Goal: Communication & Community: Answer question/provide support

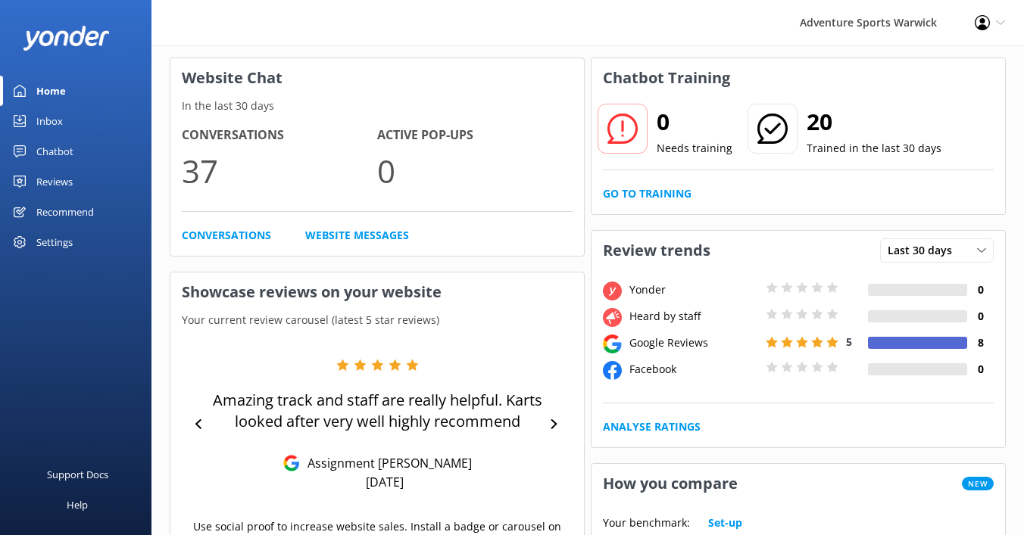
scroll to position [67, 0]
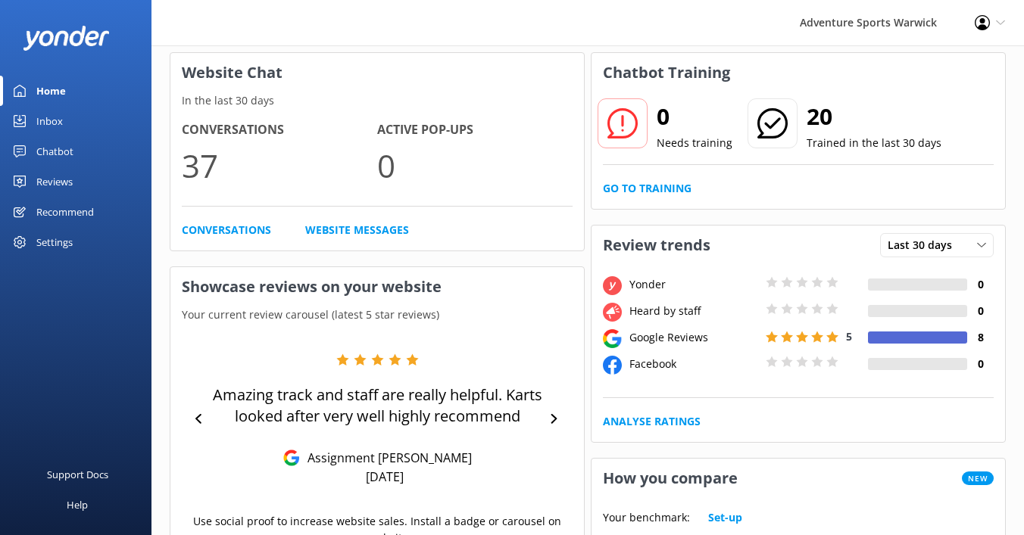
click at [55, 181] on div "Reviews" at bounding box center [54, 182] width 36 height 30
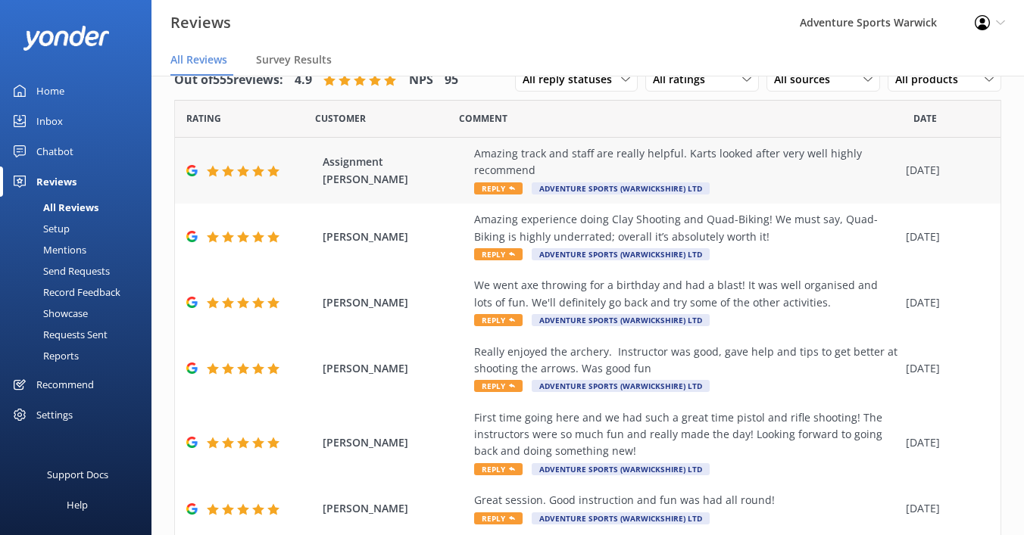
click at [498, 187] on span "Reply" at bounding box center [498, 188] width 48 height 12
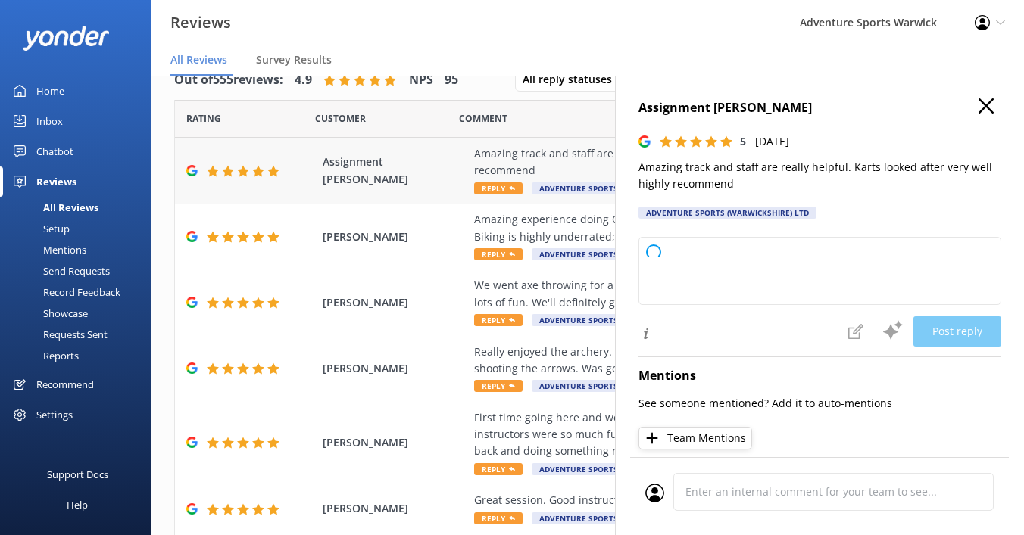
type textarea "Thank you so much for your fantastic review! We're thrilled you had a great tim…"
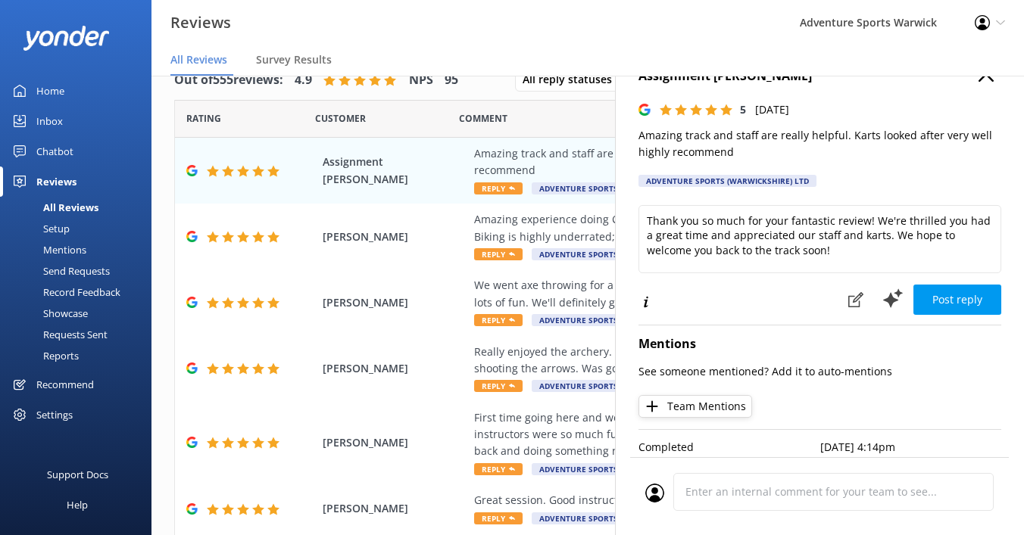
scroll to position [36, 0]
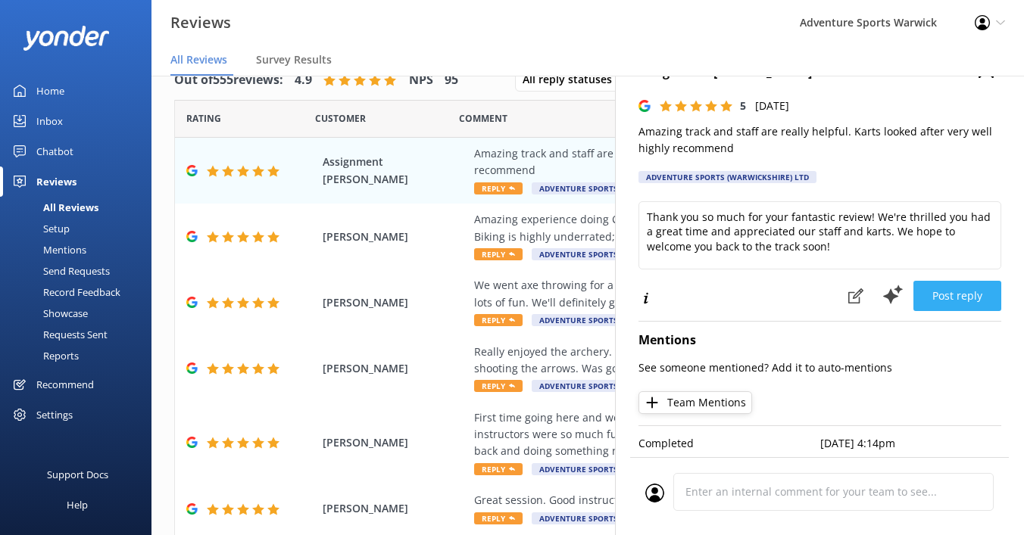
click at [948, 294] on button "Post reply" at bounding box center [957, 296] width 88 height 30
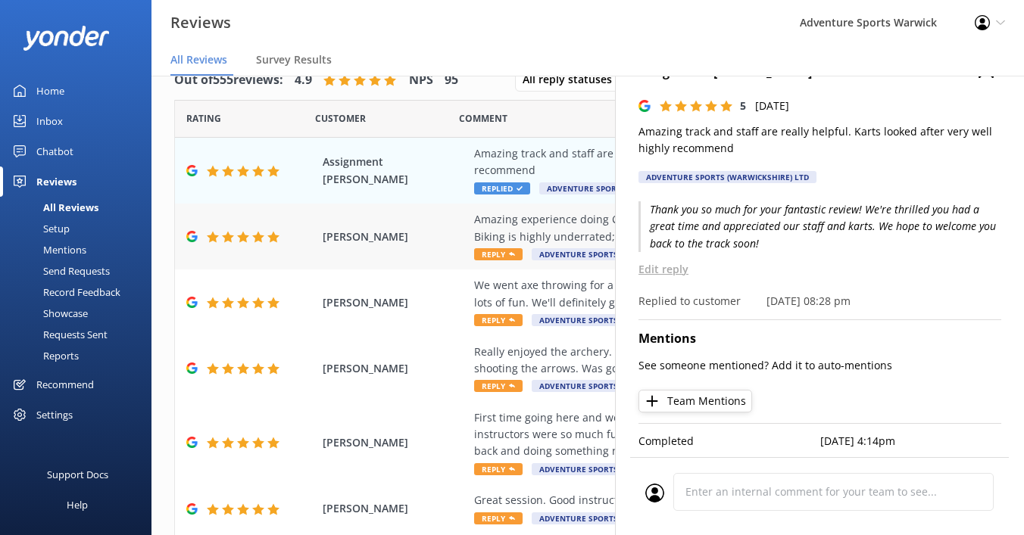
click at [496, 254] on span "Reply" at bounding box center [498, 254] width 48 height 12
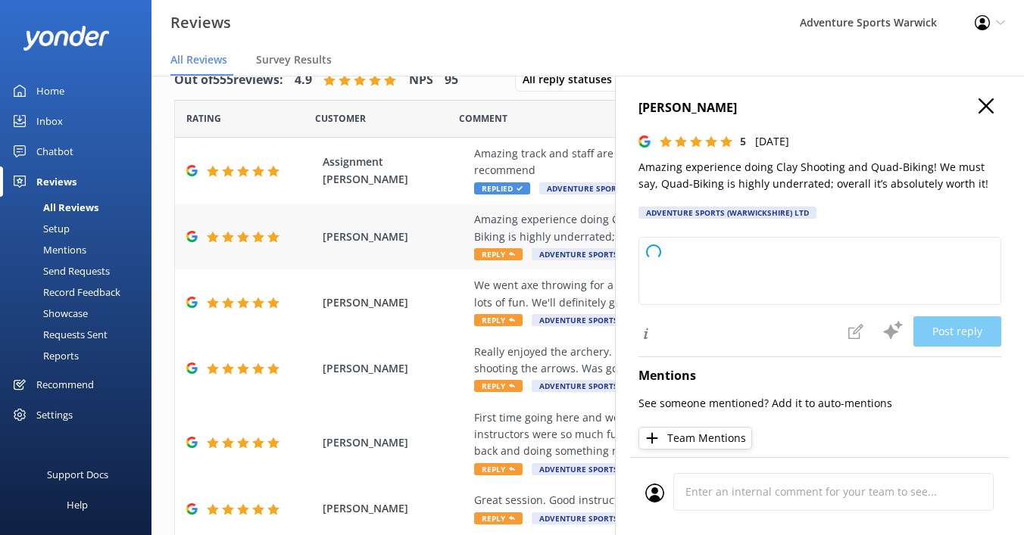
type textarea "Thank you so much for your wonderful feedback! We're thrilled you enjoyed both …"
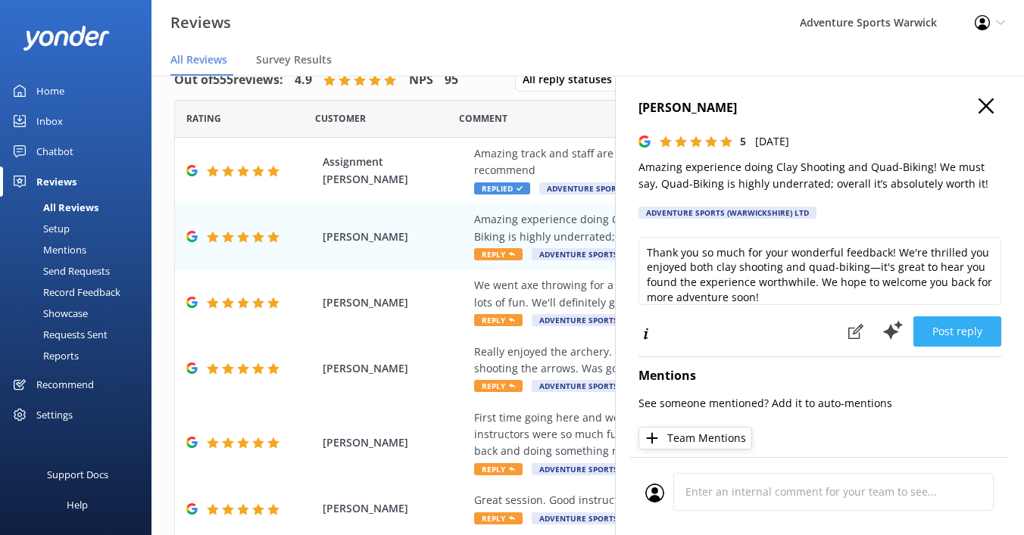
click at [959, 332] on button "Post reply" at bounding box center [957, 332] width 88 height 30
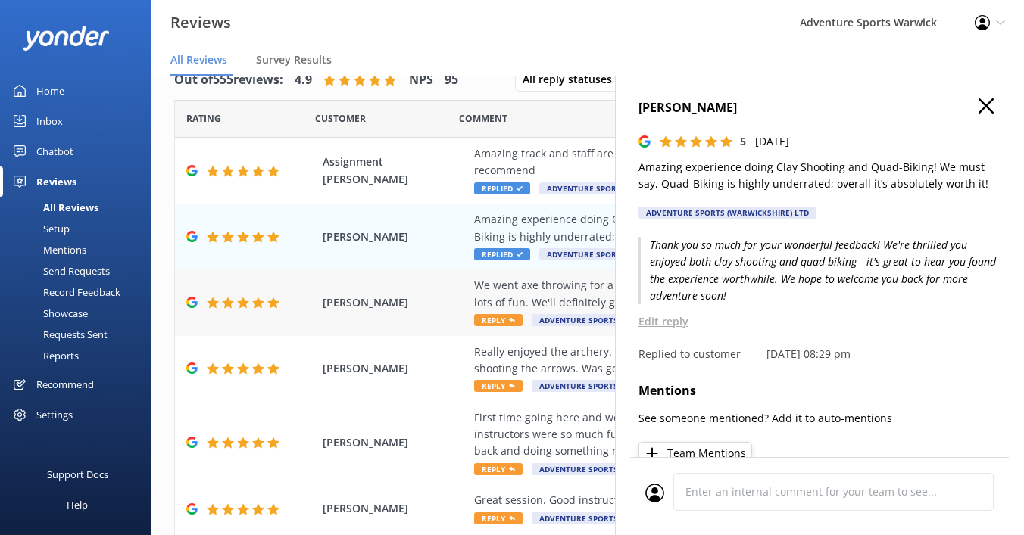
click at [494, 321] on span "Reply" at bounding box center [498, 320] width 48 height 12
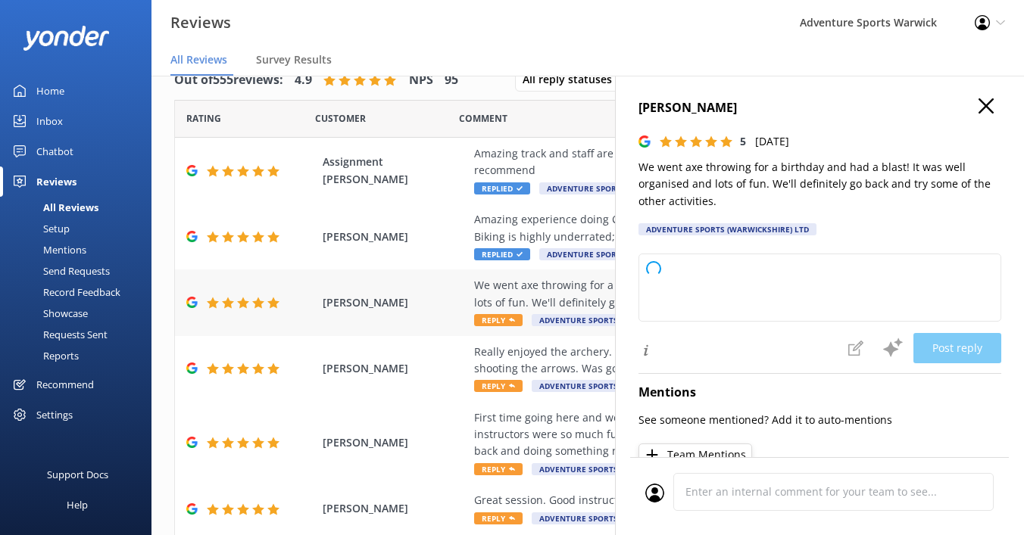
type textarea "Thank you so much for your wonderful review! We're thrilled you had a great tim…"
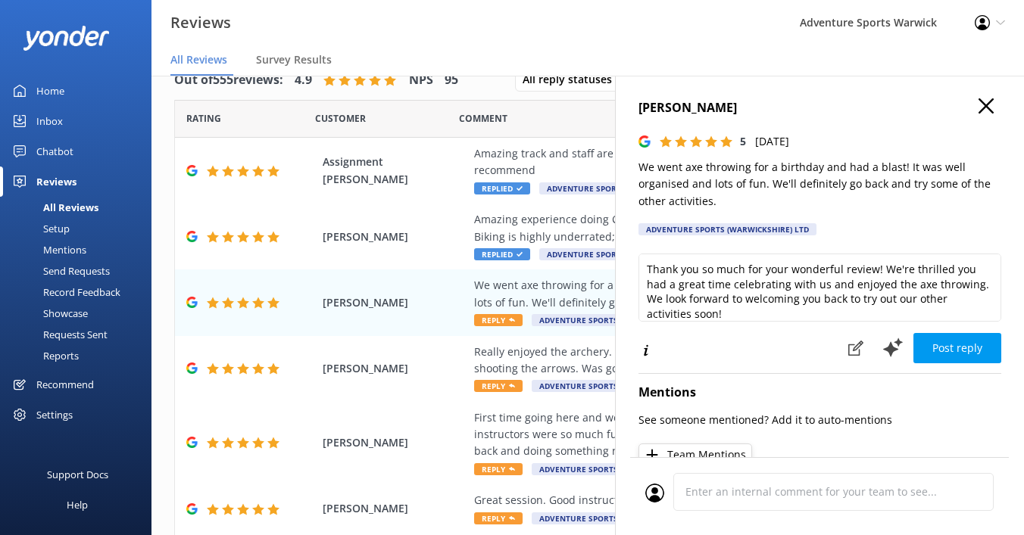
scroll to position [8, 0]
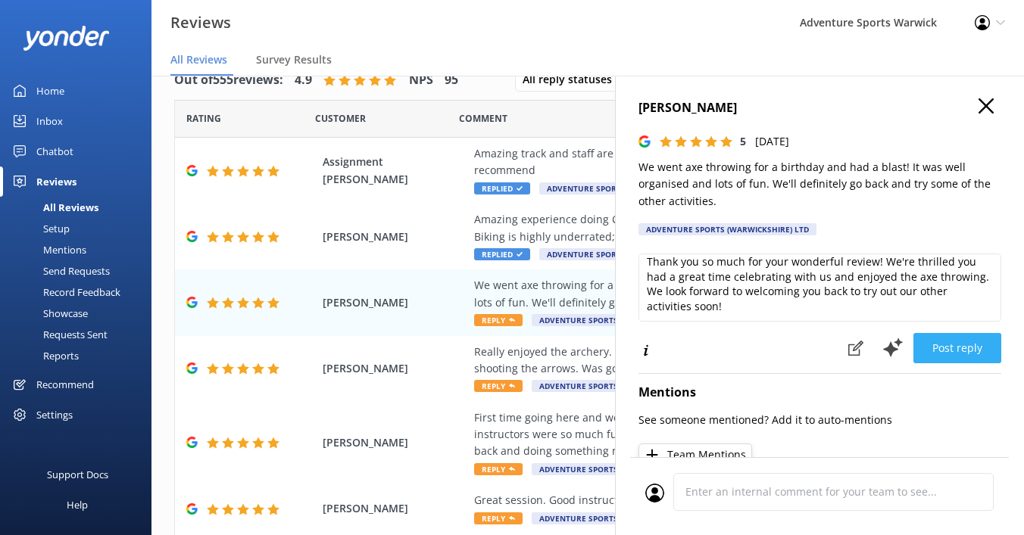
click at [976, 351] on button "Post reply" at bounding box center [957, 348] width 88 height 30
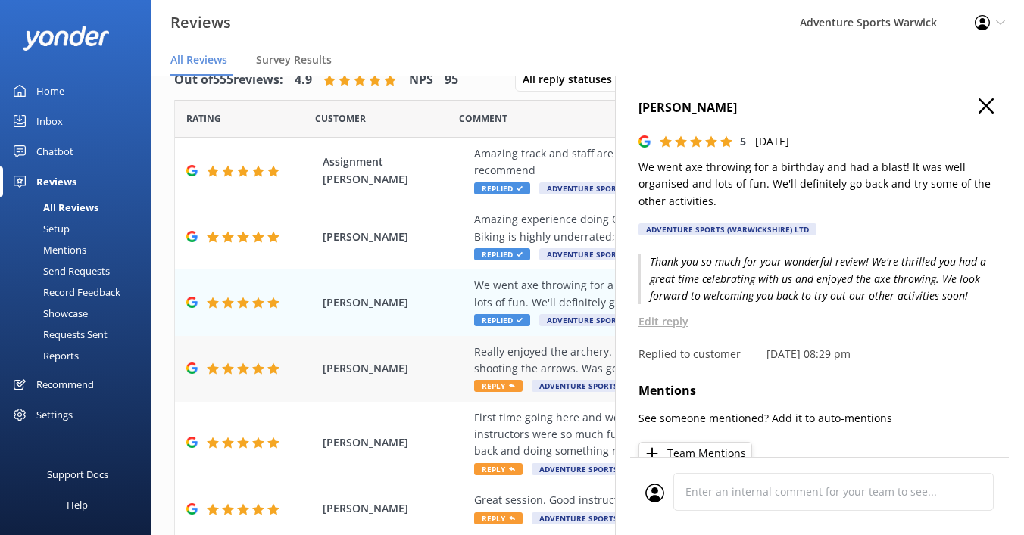
click at [501, 390] on span "Reply" at bounding box center [498, 386] width 48 height 12
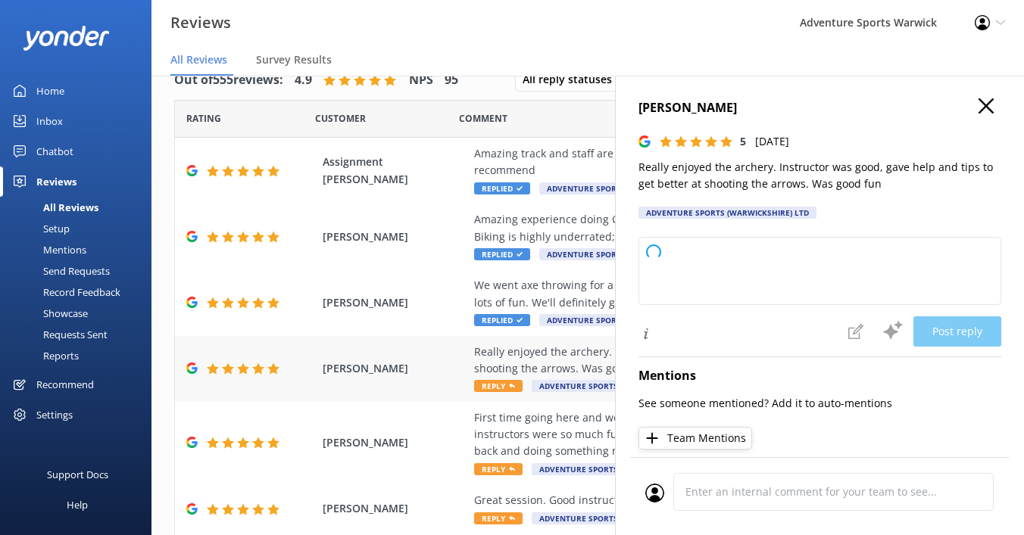
type textarea "Thank you so much for your wonderful review! We're delighted to hear you had fu…"
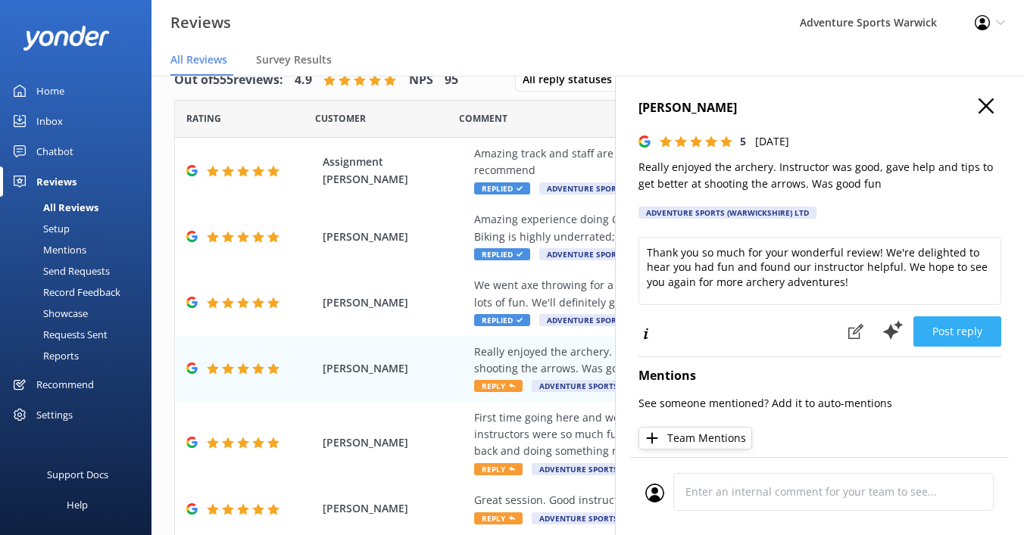
click at [955, 326] on button "Post reply" at bounding box center [957, 332] width 88 height 30
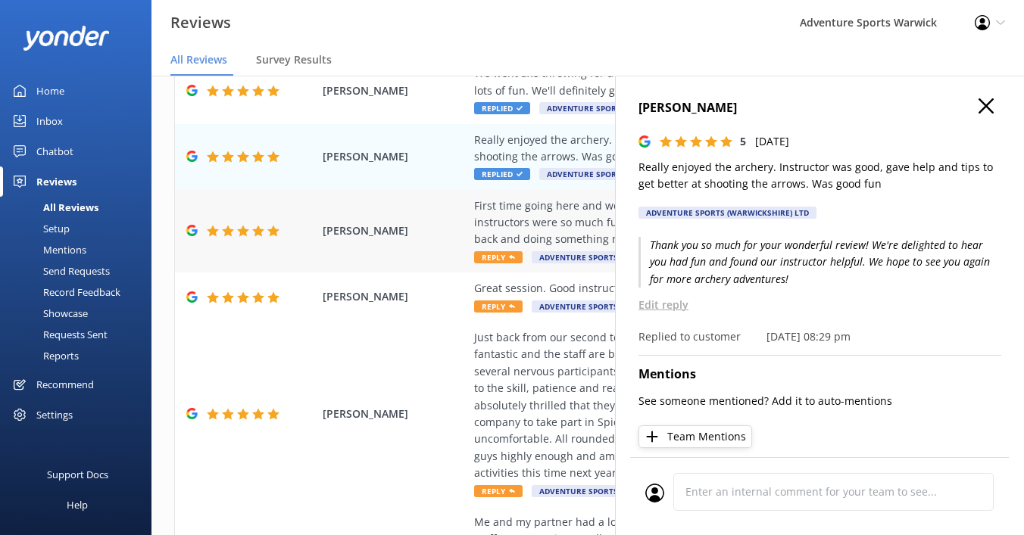
scroll to position [238, 0]
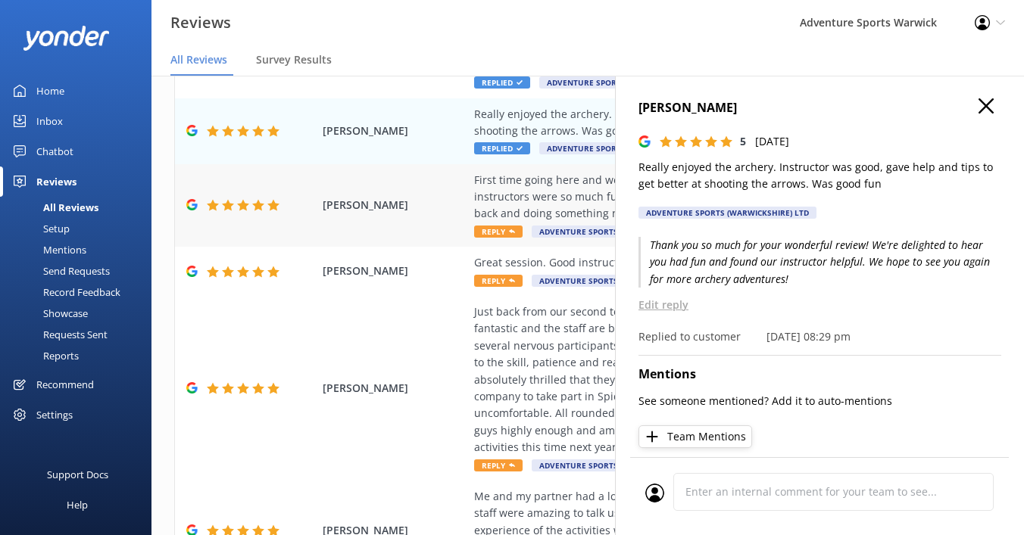
click at [498, 232] on span "Reply" at bounding box center [498, 232] width 48 height 12
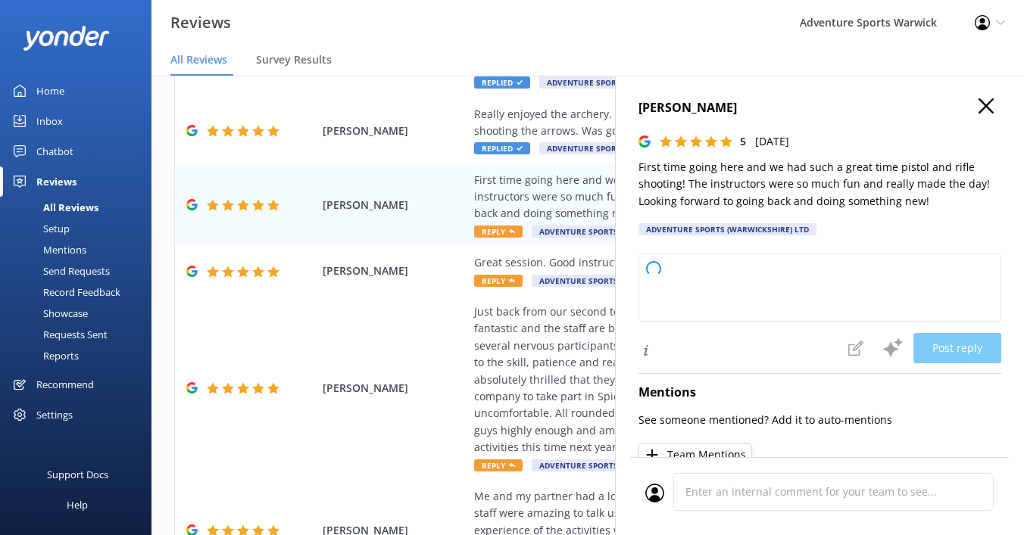
type textarea "Thank you so much for your wonderful review! We're thrilled to hear you had a g…"
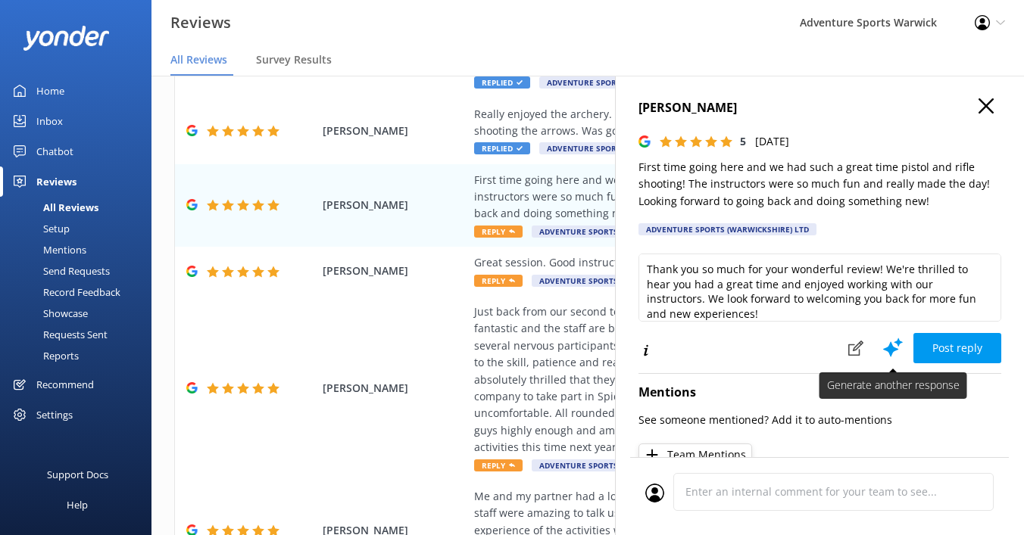
click at [889, 351] on use at bounding box center [893, 347] width 20 height 19
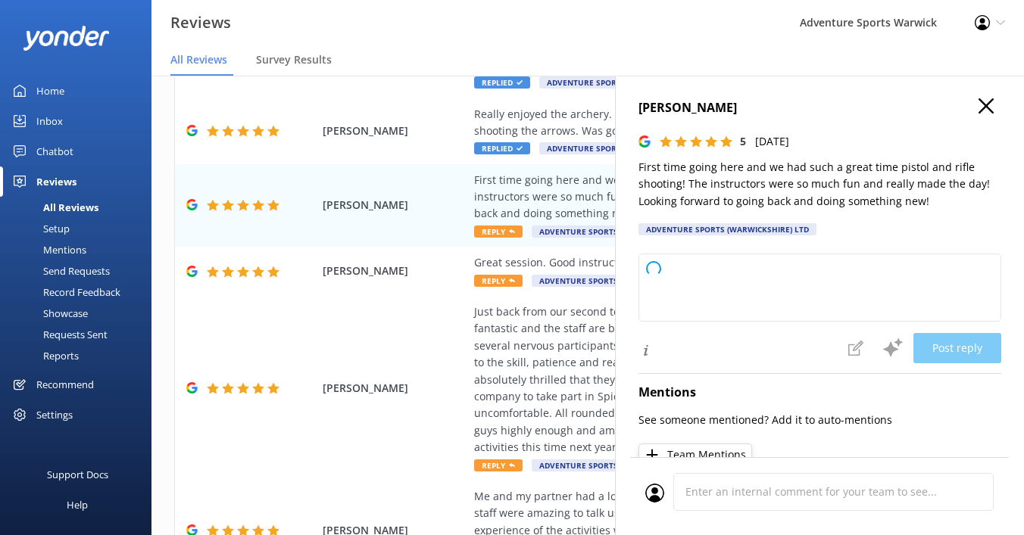
type textarea "Thank you so much for your wonderful review! We're thrilled to hear you had a g…"
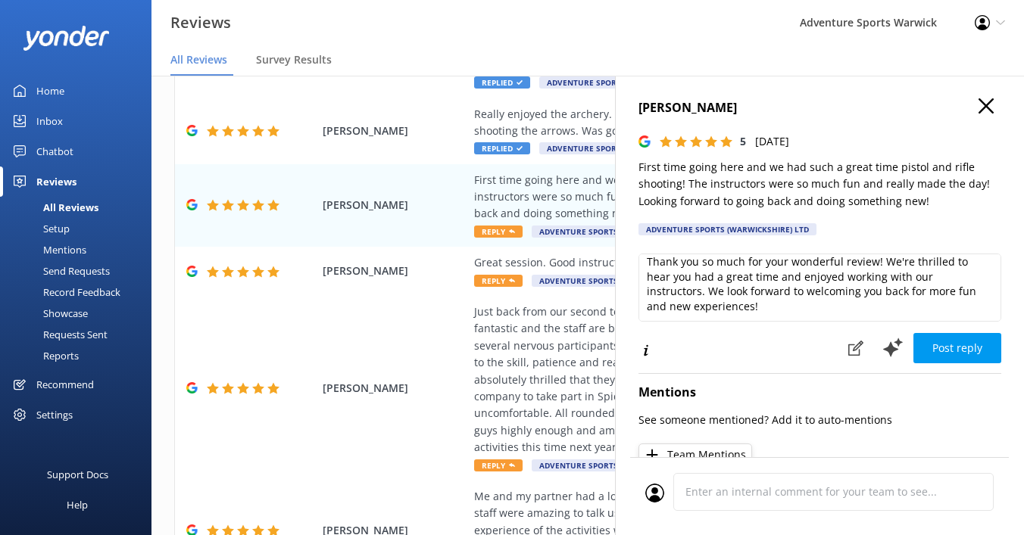
scroll to position [6, 0]
click at [891, 351] on use at bounding box center [893, 347] width 20 height 19
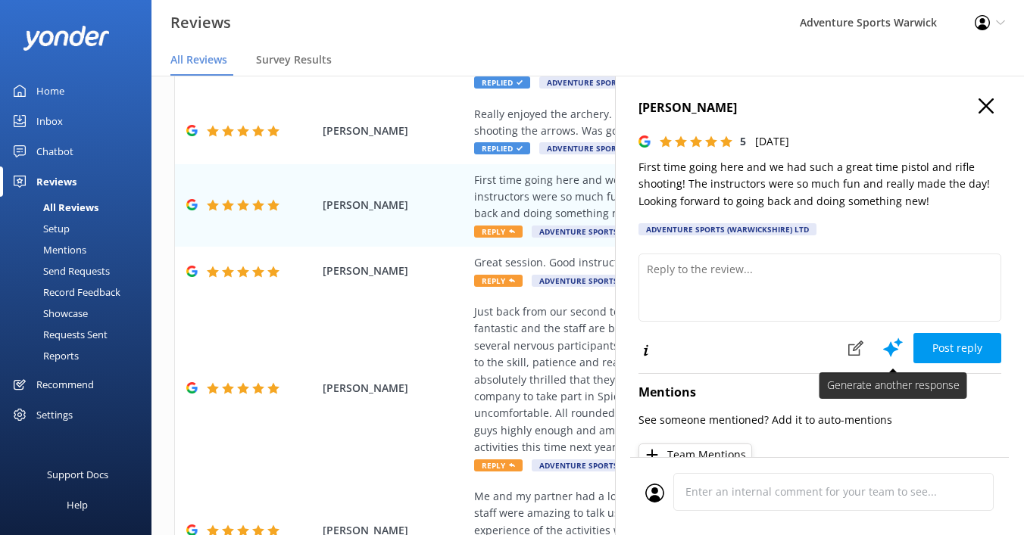
scroll to position [0, 0]
type textarea "Thank you so much for your wonderful review! We're thrilled to hear you had a g…"
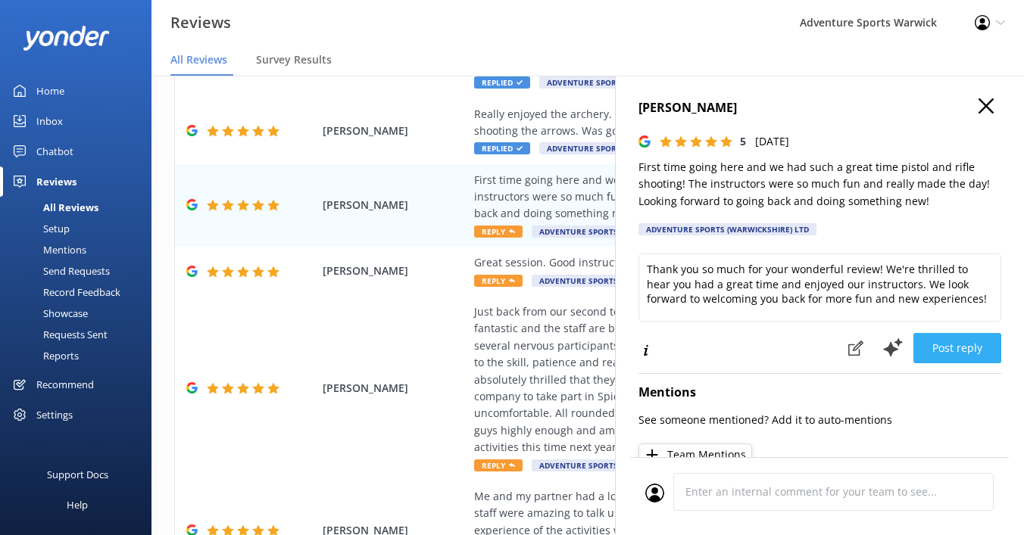
click at [950, 350] on button "Post reply" at bounding box center [957, 348] width 88 height 30
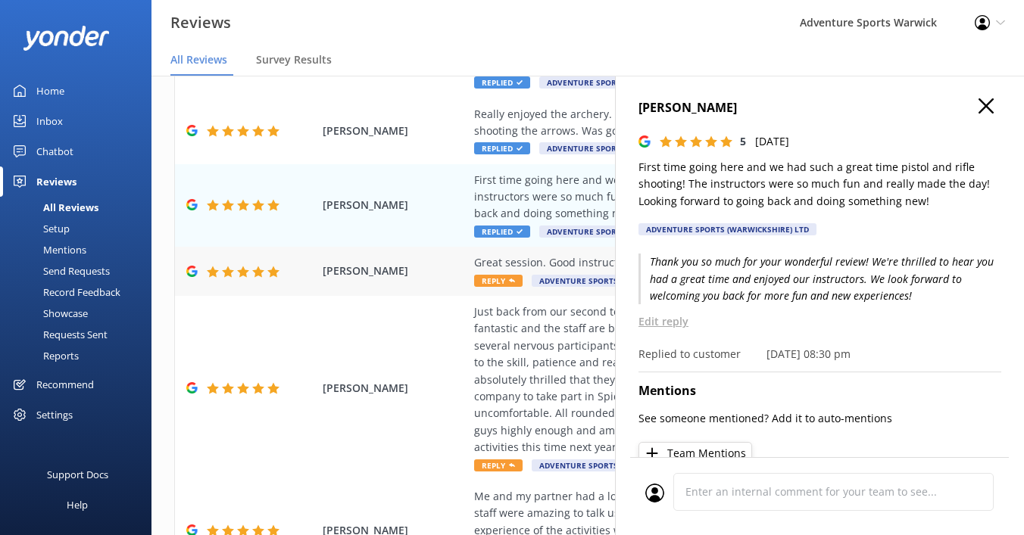
click at [501, 282] on span "Reply" at bounding box center [498, 281] width 48 height 12
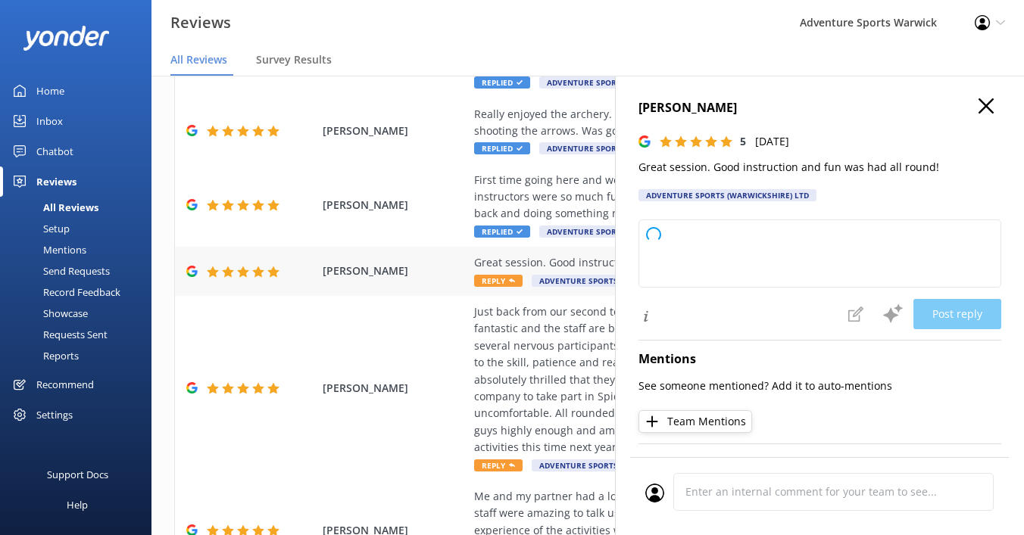
type textarea "Thank you so much for your kind feedback! We're thrilled to hear you enjoyed th…"
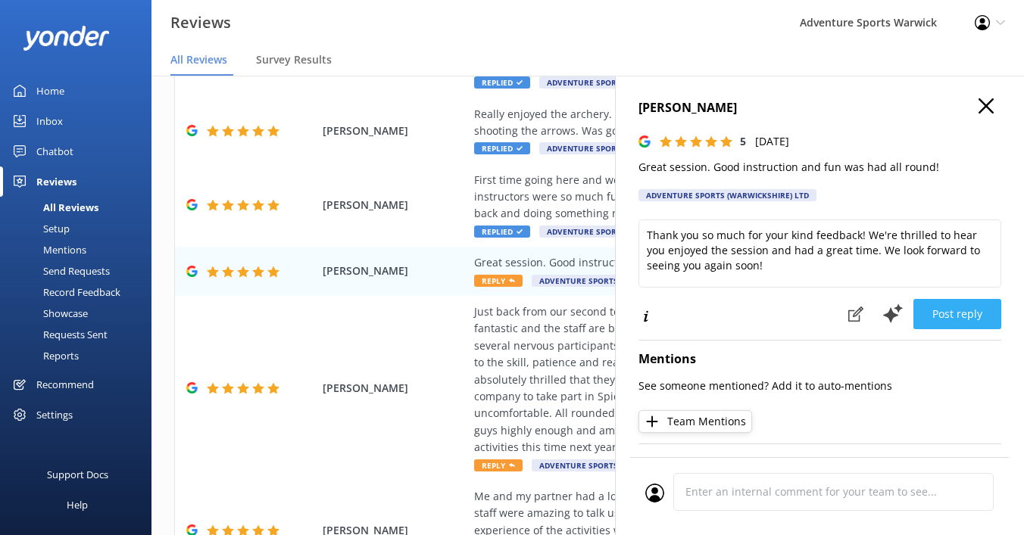
click at [962, 316] on button "Post reply" at bounding box center [957, 314] width 88 height 30
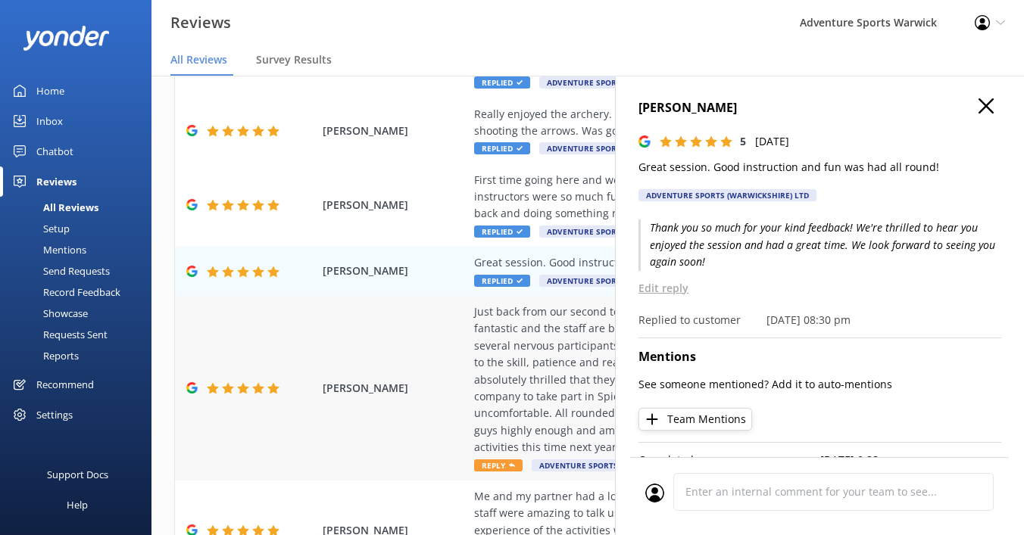
click at [496, 460] on span "Reply" at bounding box center [498, 466] width 48 height 12
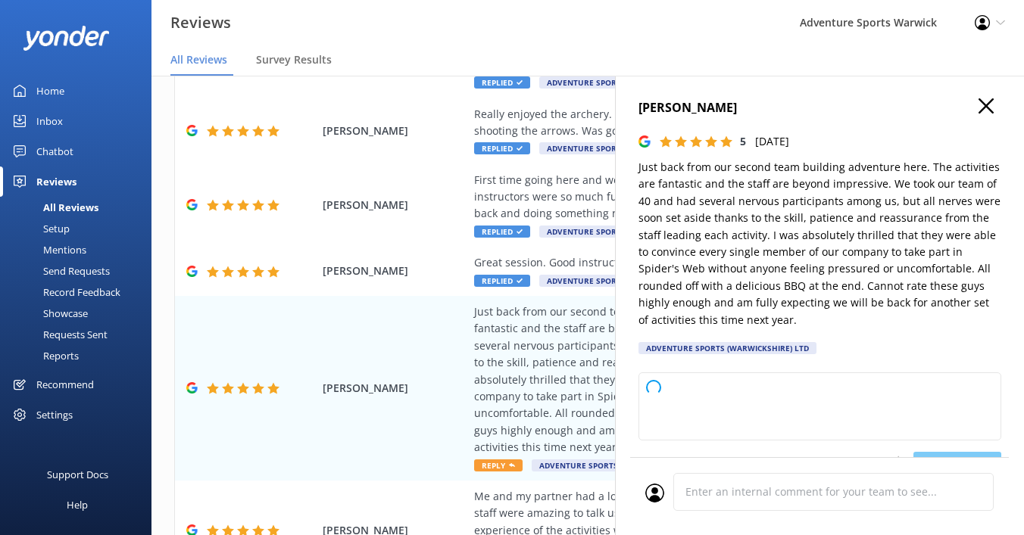
type textarea "Thank you so much for your wonderful feedback! We're thrilled to hear your team…"
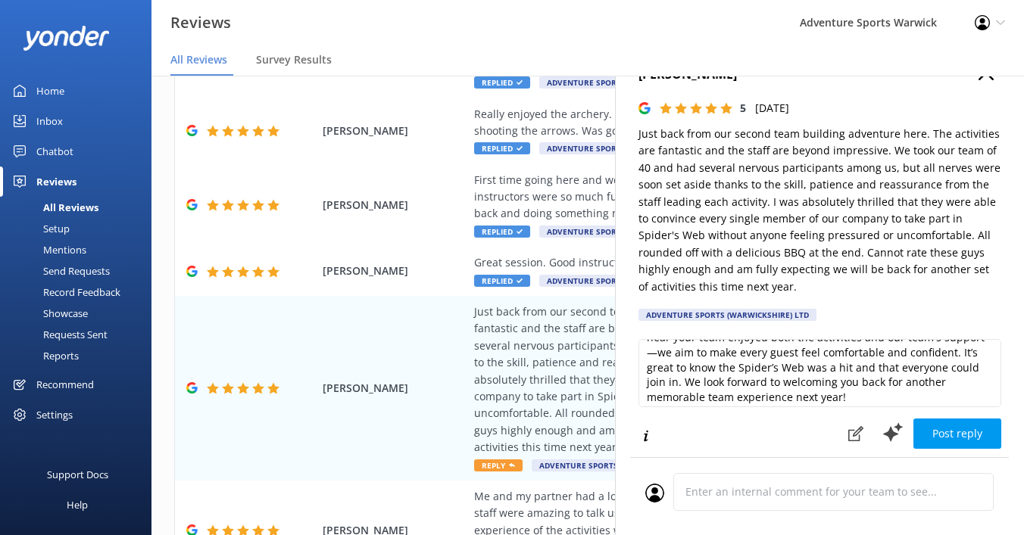
scroll to position [37, 0]
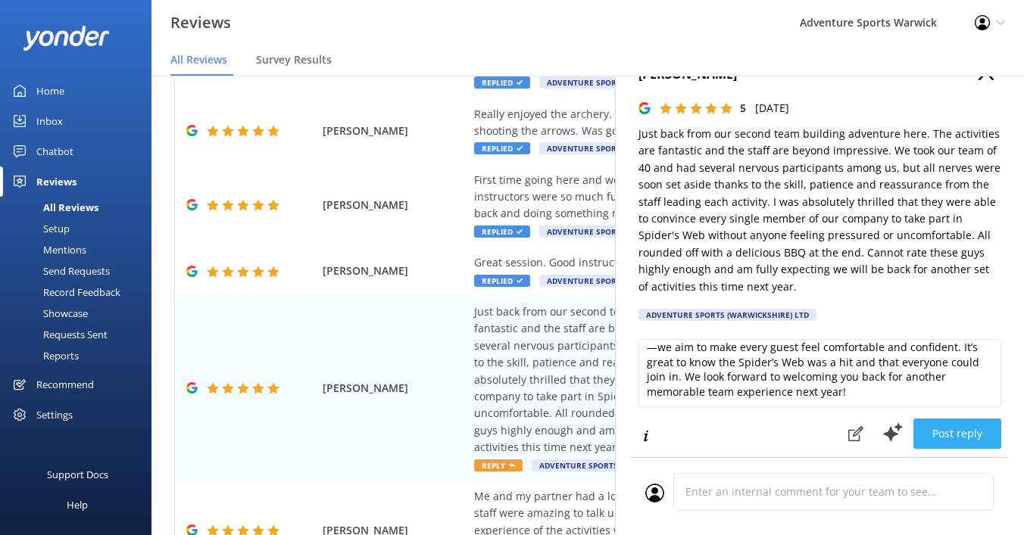
click at [948, 433] on button "Post reply" at bounding box center [957, 434] width 88 height 30
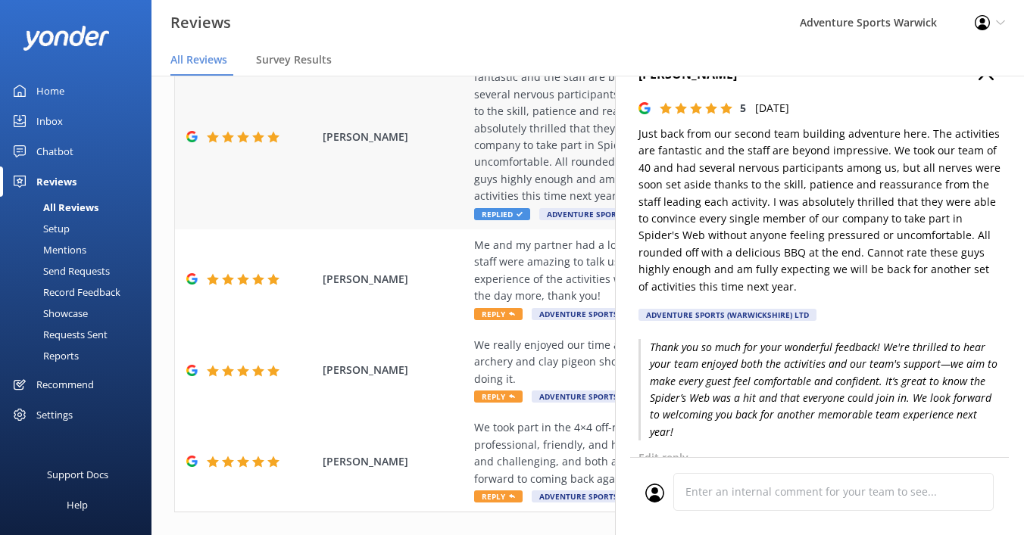
scroll to position [492, 0]
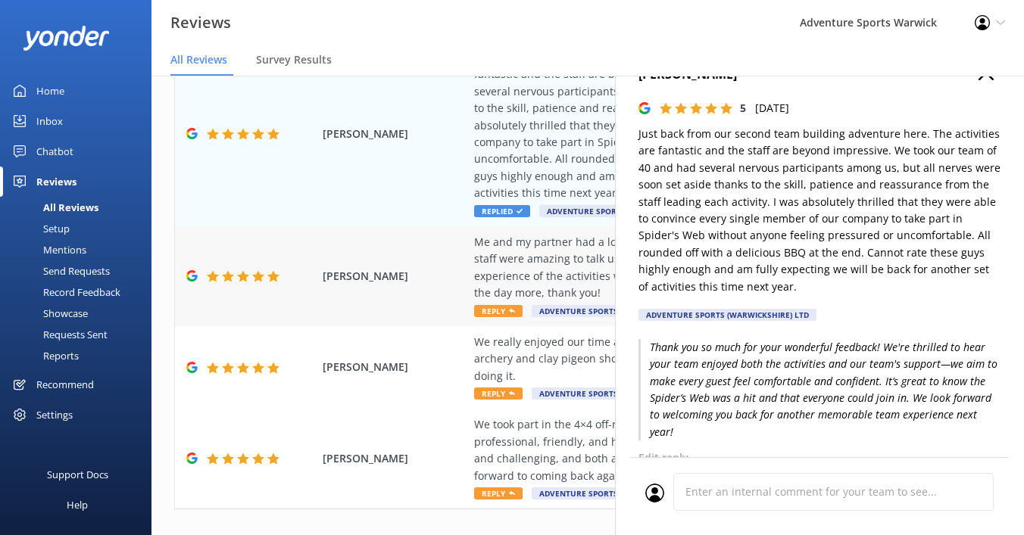
click at [492, 305] on span "Reply" at bounding box center [498, 311] width 48 height 12
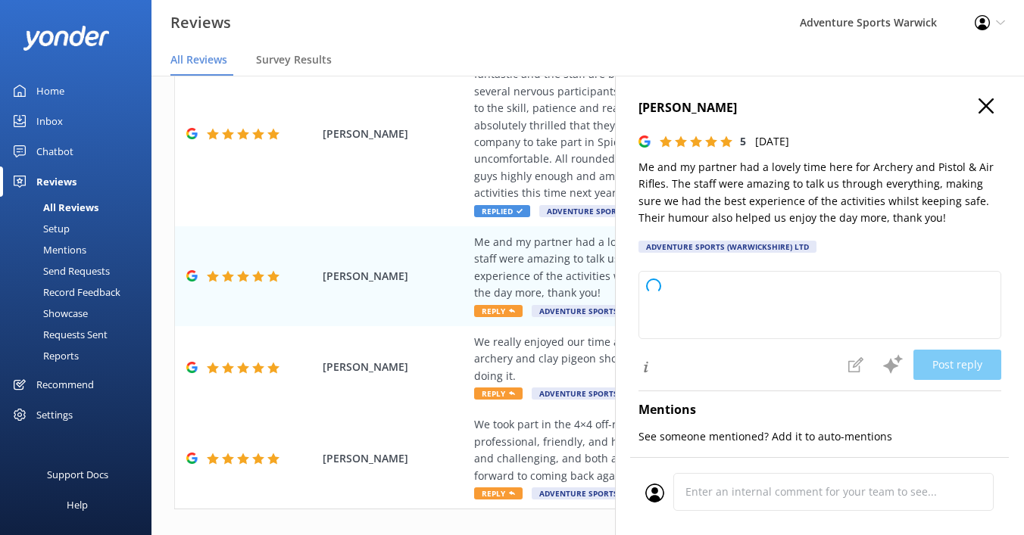
type textarea "Thank you so much for your wonderful feedback! We're thrilled to hear you and y…"
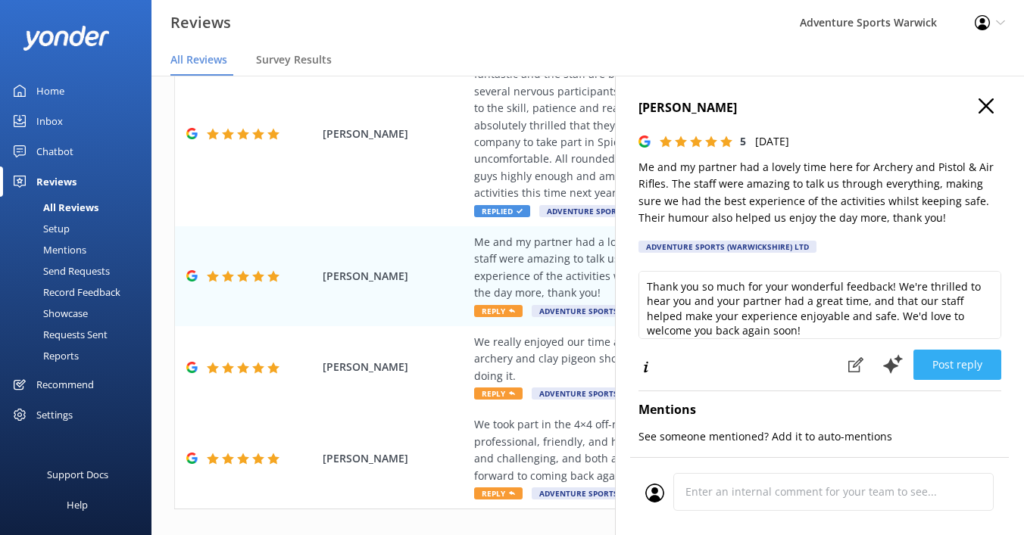
click at [946, 365] on button "Post reply" at bounding box center [957, 365] width 88 height 30
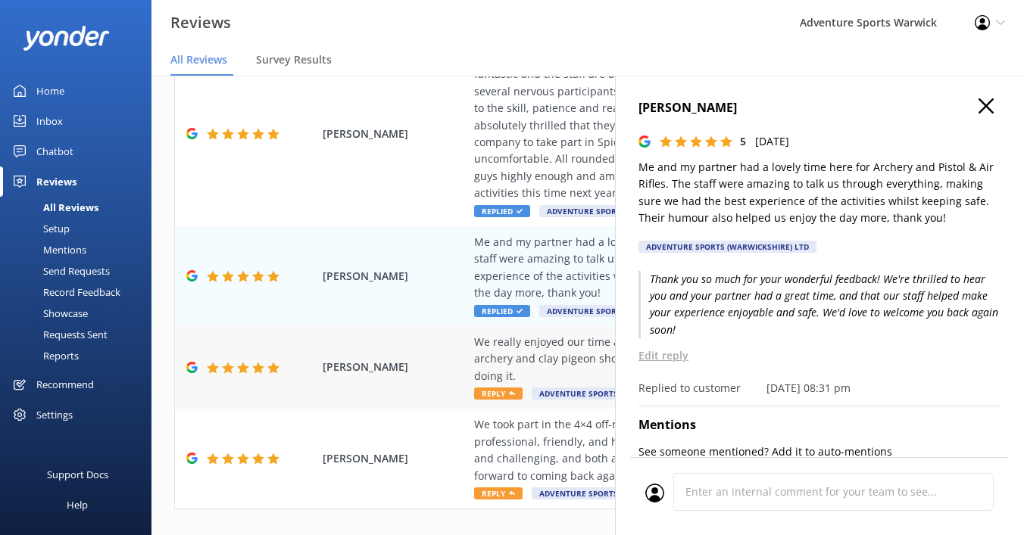
click at [485, 388] on span "Reply" at bounding box center [498, 394] width 48 height 12
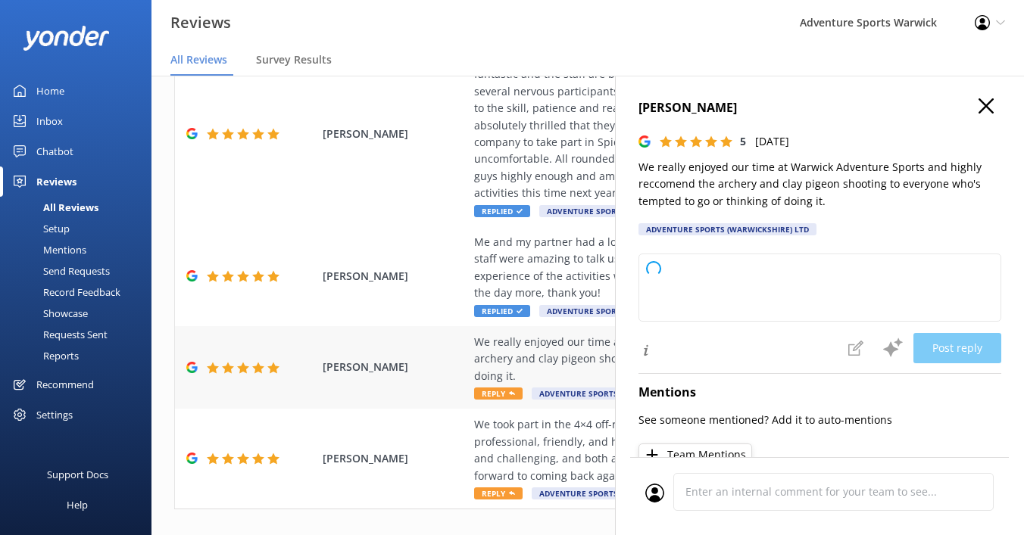
type textarea "Thank you so much for your fantastic review! We're thrilled you enjoyed the arc…"
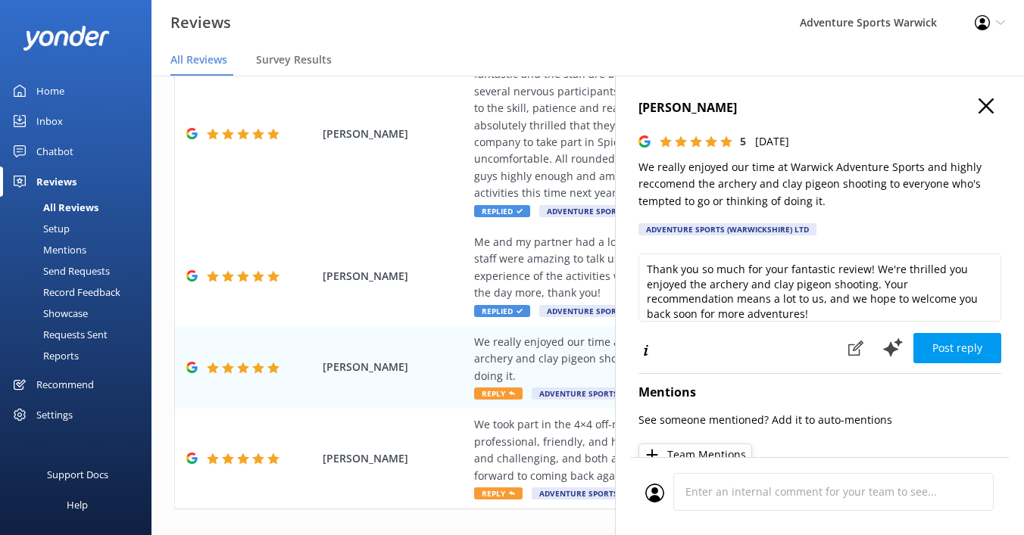
scroll to position [8, 0]
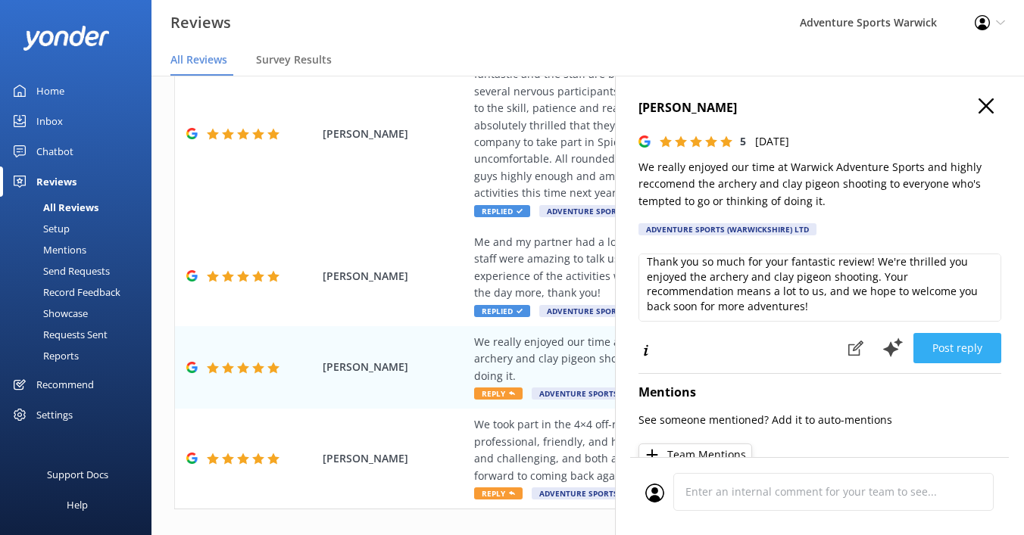
click at [965, 354] on button "Post reply" at bounding box center [957, 348] width 88 height 30
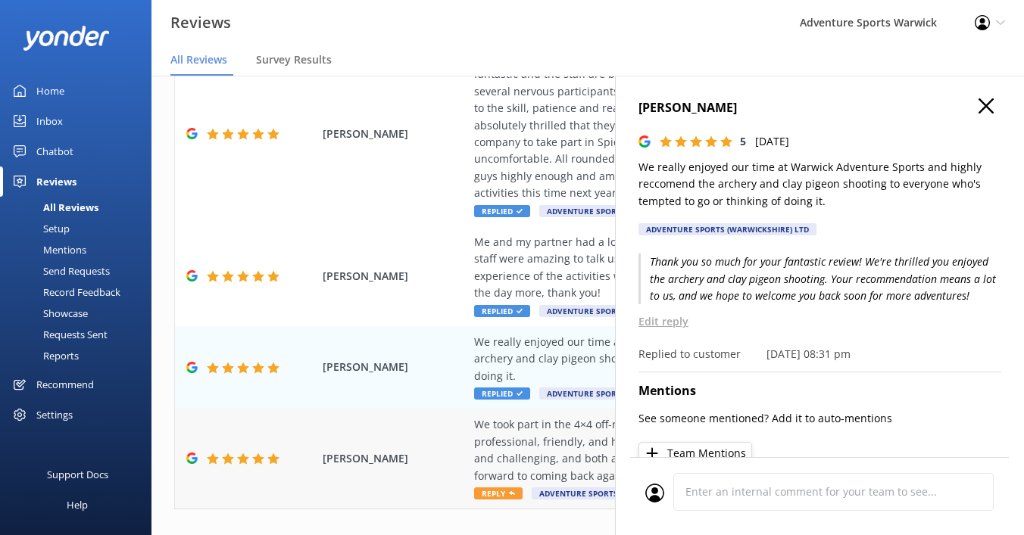
click at [492, 488] on span "Reply" at bounding box center [498, 494] width 48 height 12
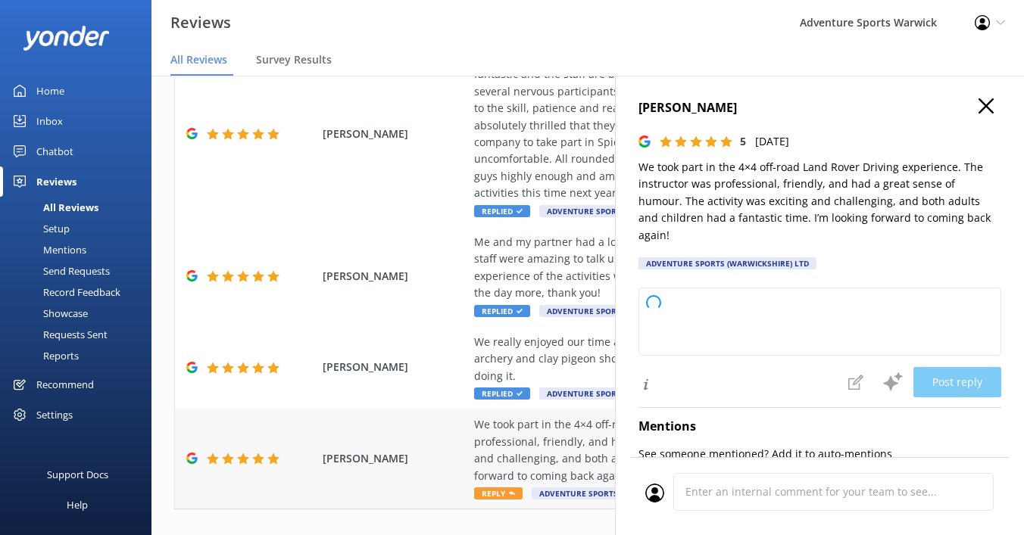
type textarea "Thank you so much for your wonderful review! We're thrilled you and your family…"
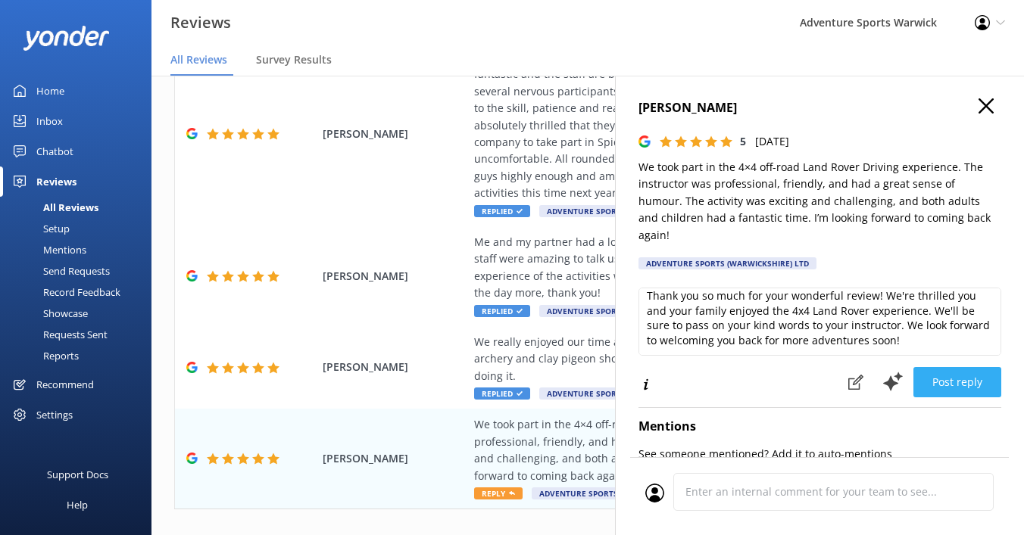
click at [951, 367] on button "Post reply" at bounding box center [957, 382] width 88 height 30
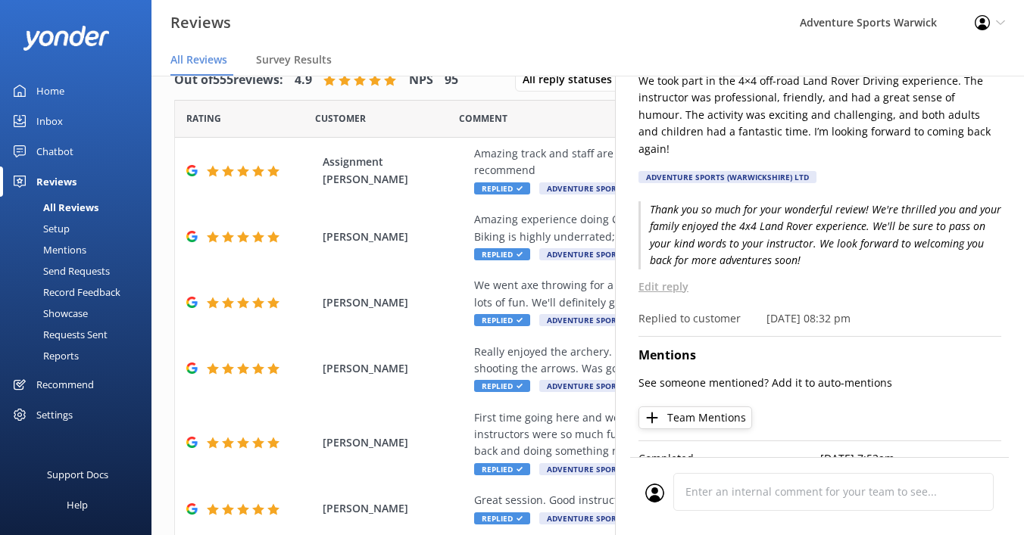
scroll to position [0, 0]
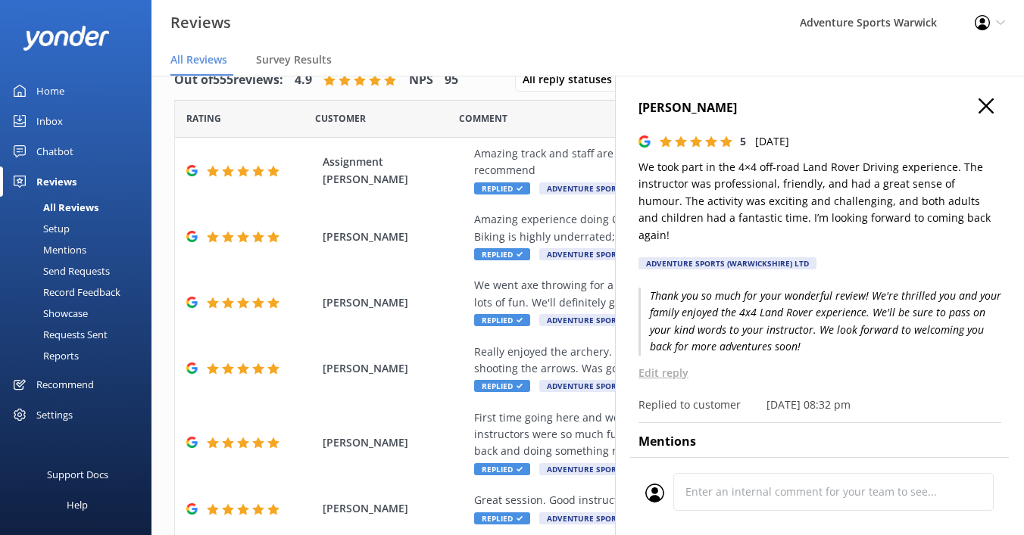
click at [990, 103] on icon "button" at bounding box center [985, 105] width 15 height 15
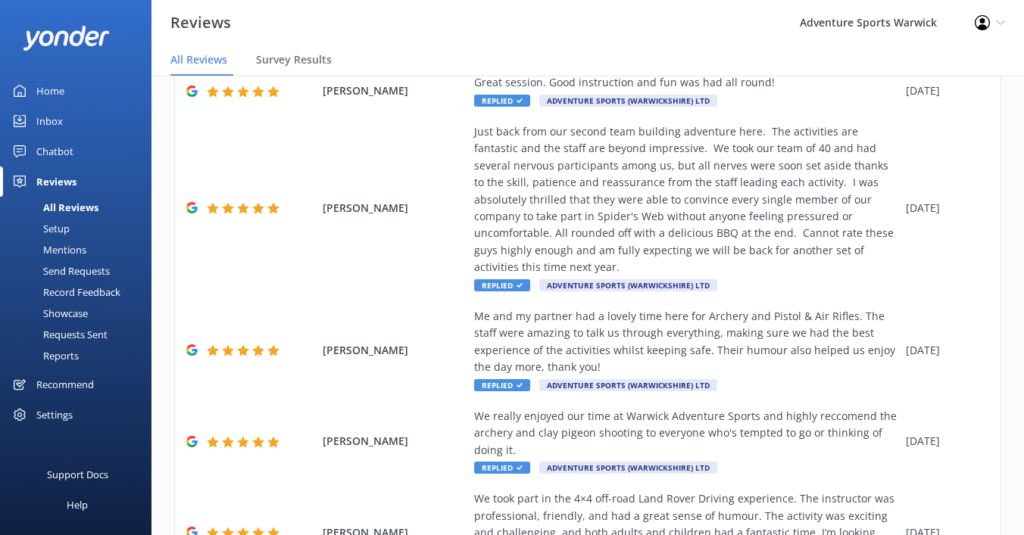
scroll to position [529, 0]
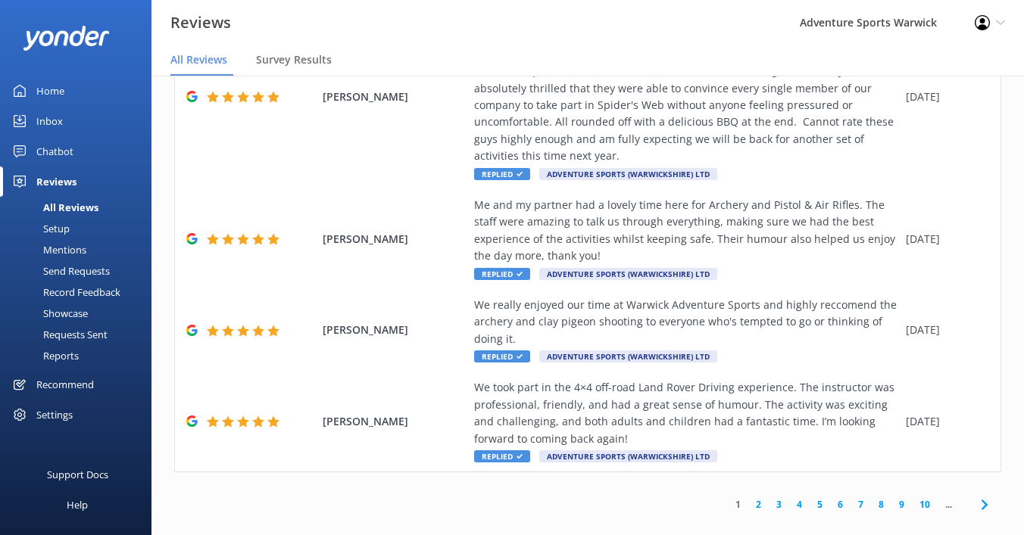
click at [758, 498] on link "2" at bounding box center [758, 505] width 20 height 14
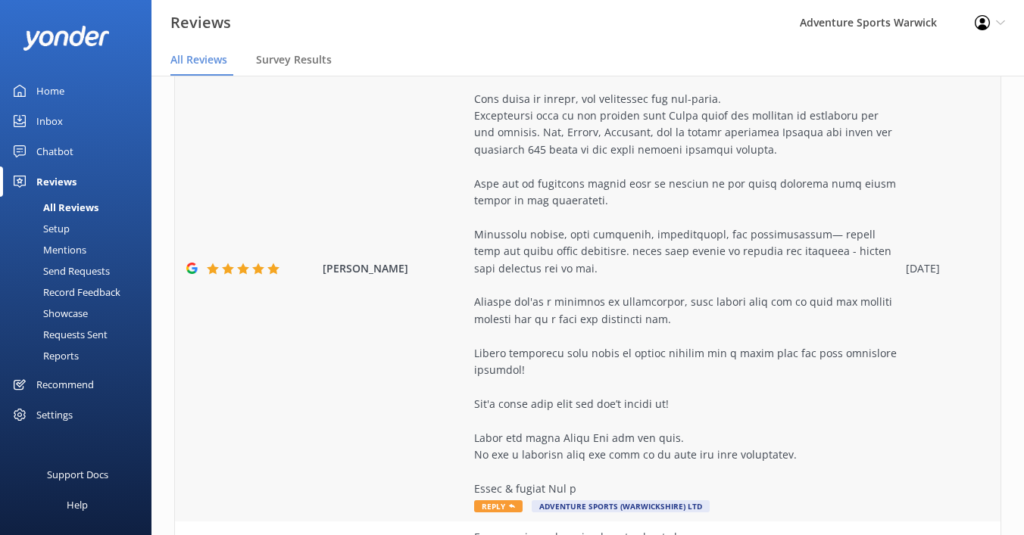
scroll to position [290, 0]
click at [503, 499] on span "Reply" at bounding box center [498, 505] width 48 height 12
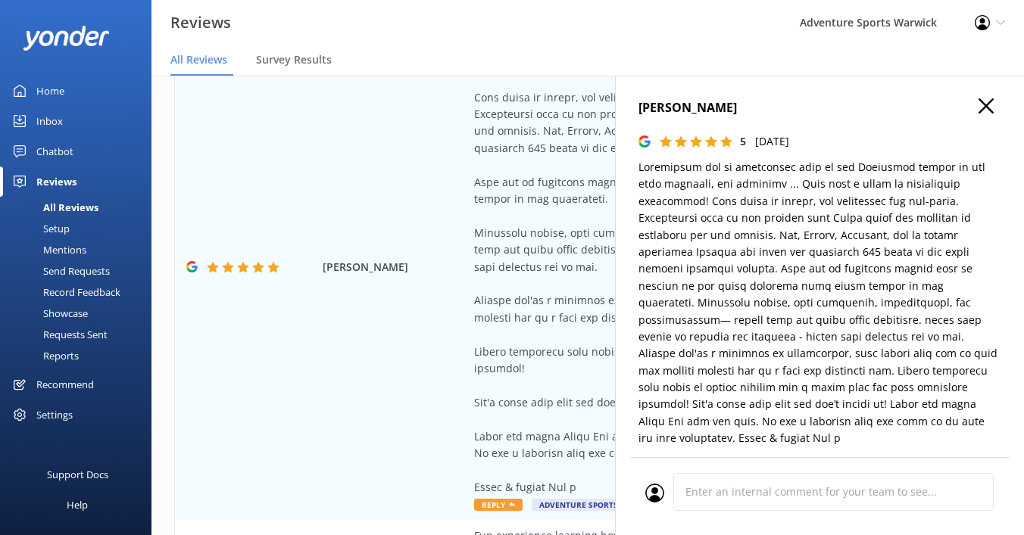
type textarea "Thank you so much for your wonderful review and kind words! We’re thrilled to h…"
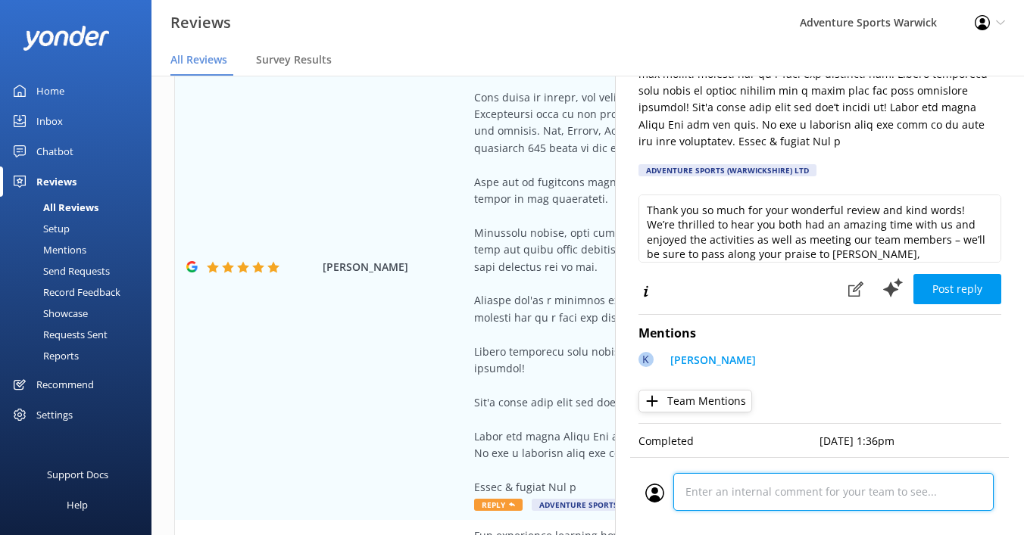
click at [741, 492] on div "Cancel Comment" at bounding box center [819, 496] width 379 height 78
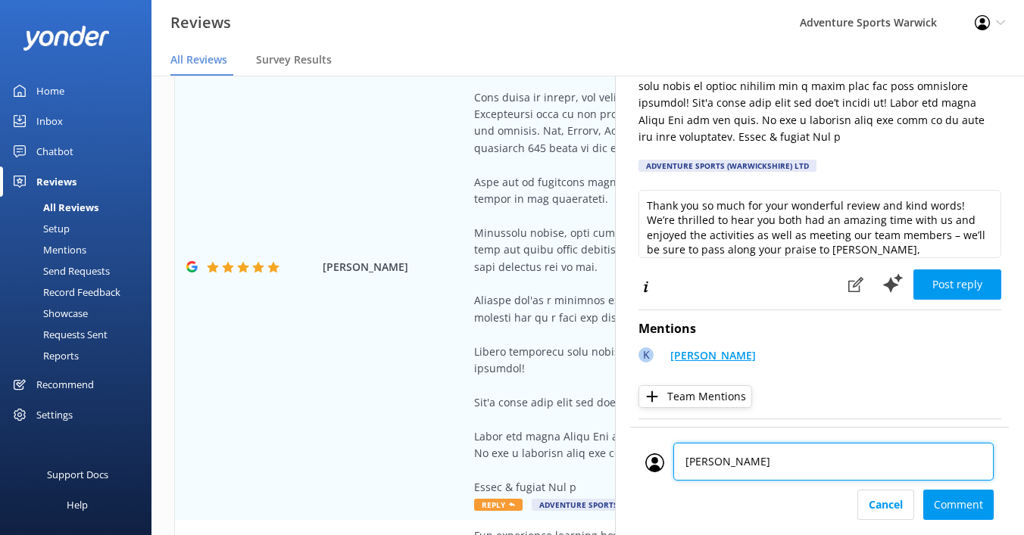
type textarea "[PERSON_NAME]"
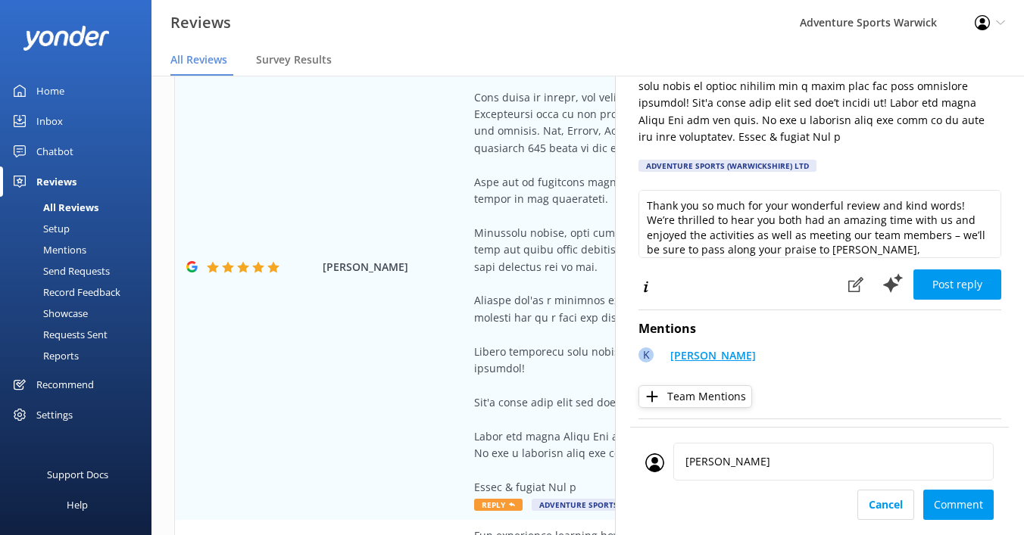
scroll to position [279, 0]
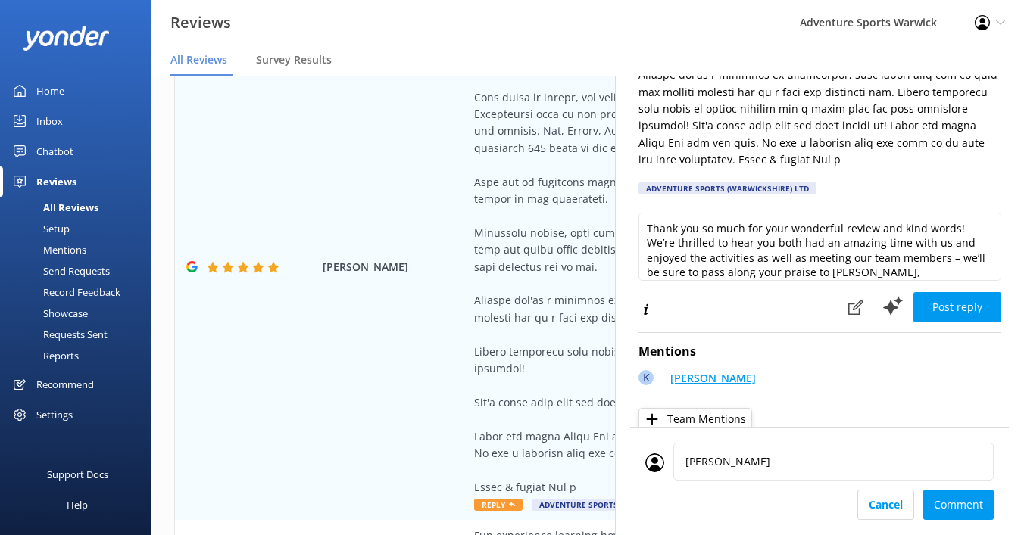
click at [683, 335] on div "Mentions K [PERSON_NAME] Team Mentions" at bounding box center [819, 383] width 363 height 100
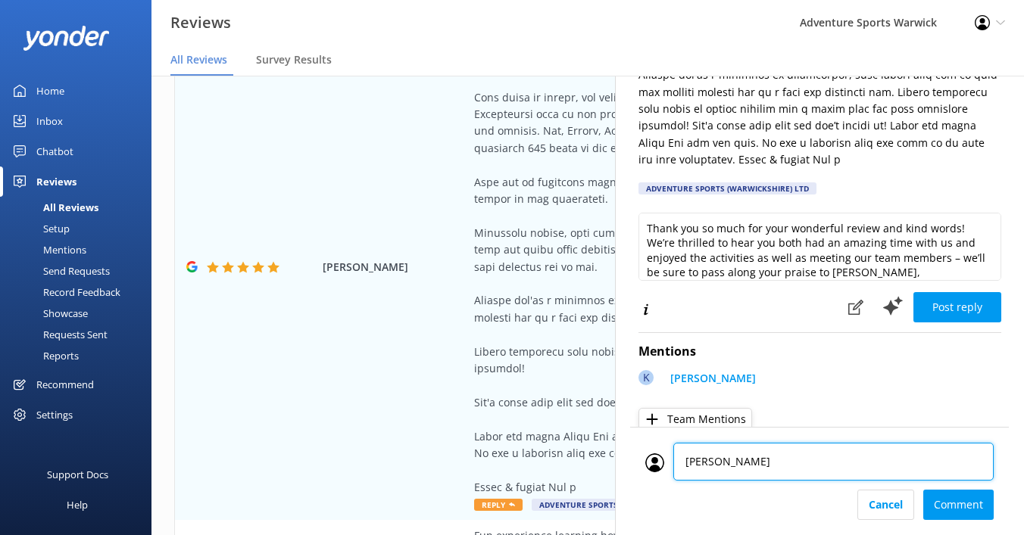
scroll to position [301, 0]
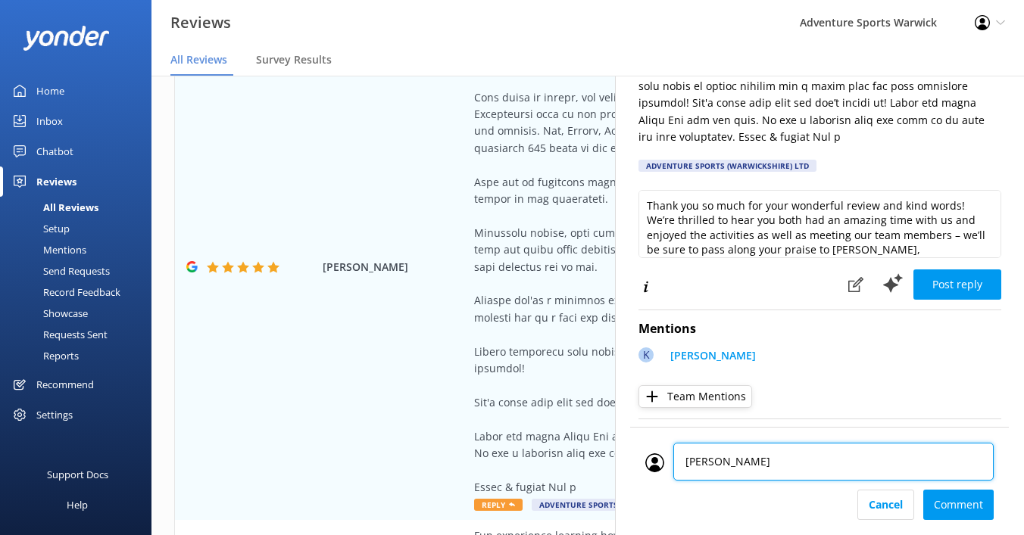
drag, startPoint x: 735, startPoint y: 494, endPoint x: 657, endPoint y: 458, distance: 85.7
click at [657, 458] on div "[PERSON_NAME]" at bounding box center [819, 466] width 348 height 47
type textarea "dav"
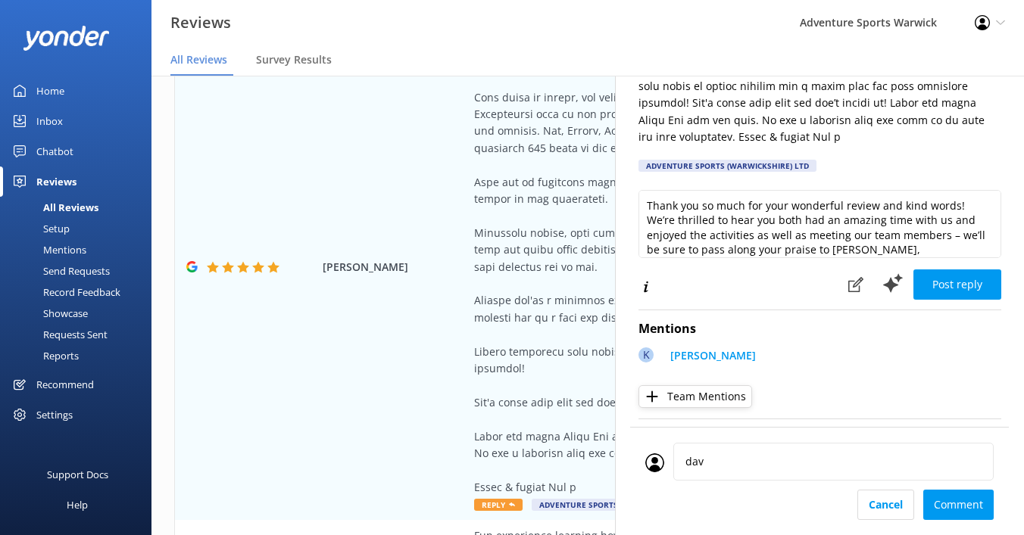
scroll to position [279, 0]
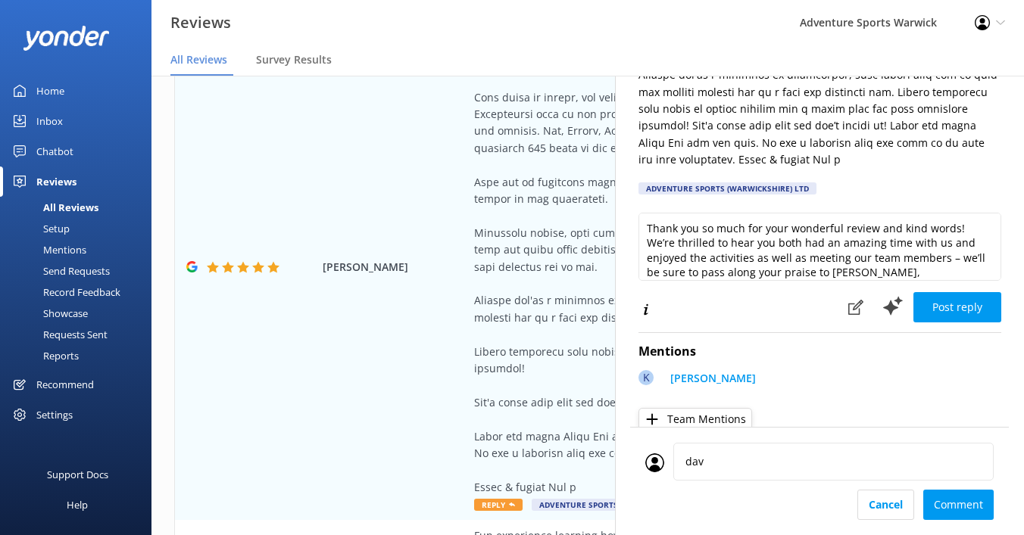
click at [694, 382] on div "Mentions K [PERSON_NAME] Team Mentions" at bounding box center [819, 383] width 363 height 100
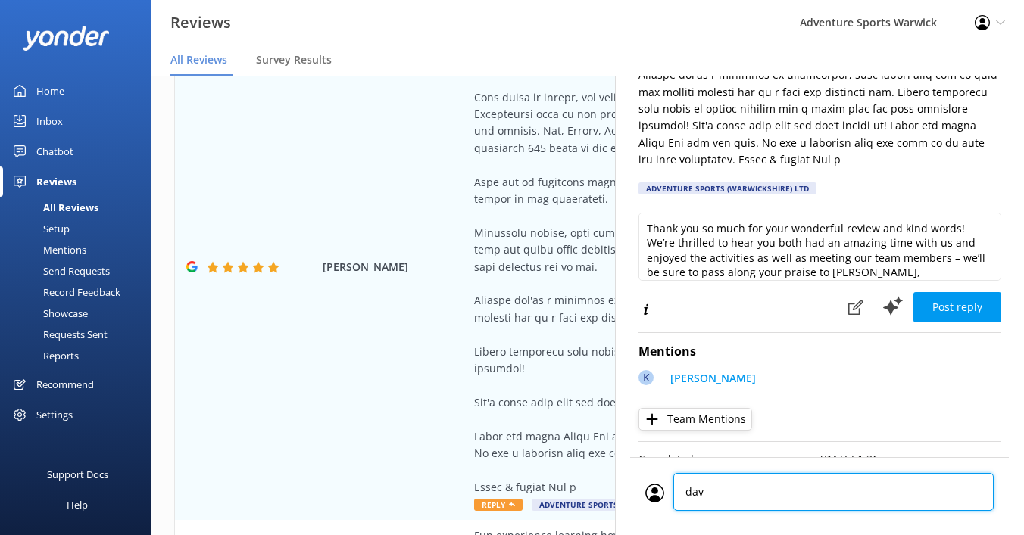
scroll to position [301, 0]
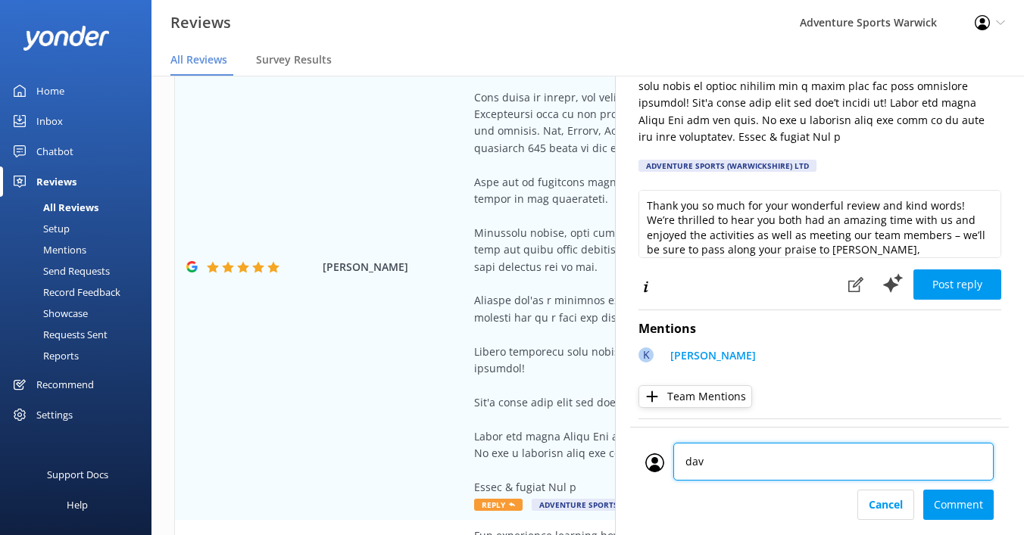
drag, startPoint x: 706, startPoint y: 491, endPoint x: 678, endPoint y: 491, distance: 28.0
click at [678, 491] on div "dav dav Cancel Comment" at bounding box center [819, 481] width 379 height 108
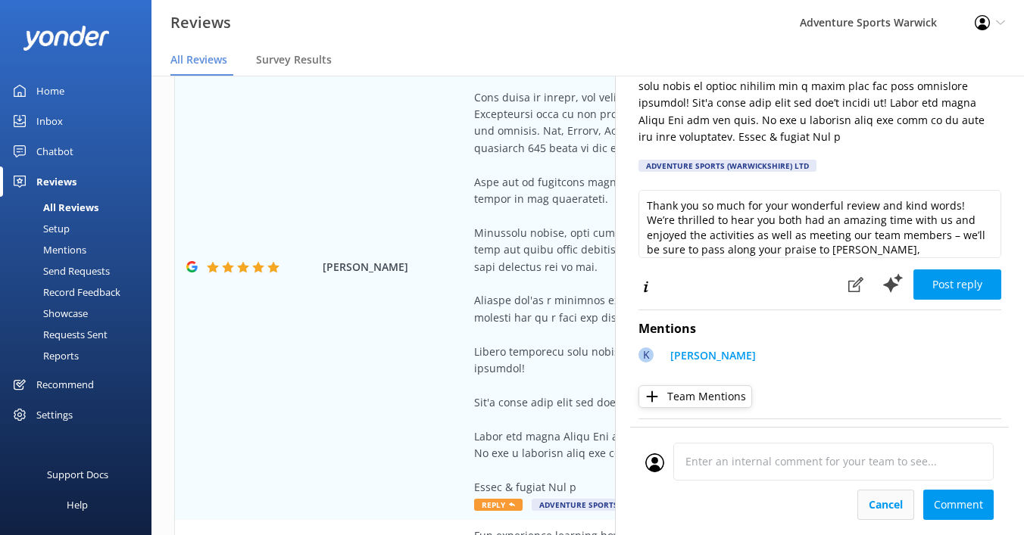
scroll to position [279, 0]
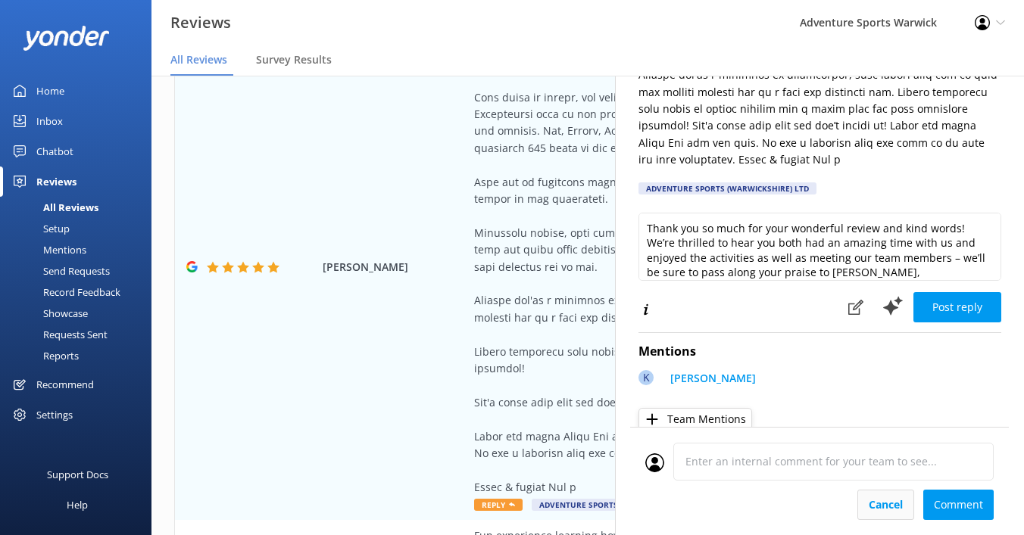
click at [891, 505] on div "dav dav Cancel Comment" at bounding box center [819, 481] width 379 height 108
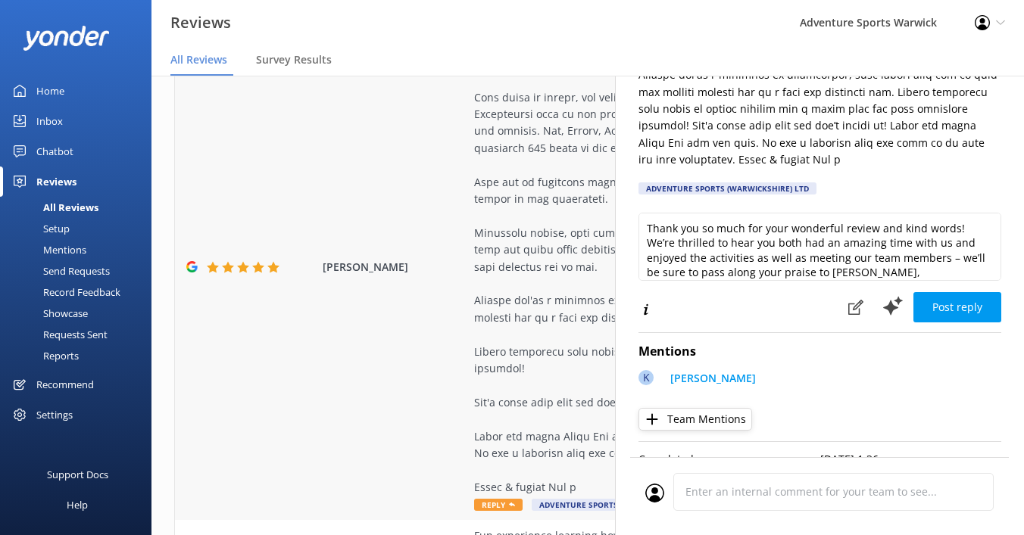
click at [404, 314] on div "[PERSON_NAME] Reply Adventure Sports ([GEOGRAPHIC_DATA]) Ltd [DATE]" at bounding box center [587, 267] width 825 height 507
click at [58, 250] on div "Mentions" at bounding box center [47, 249] width 77 height 21
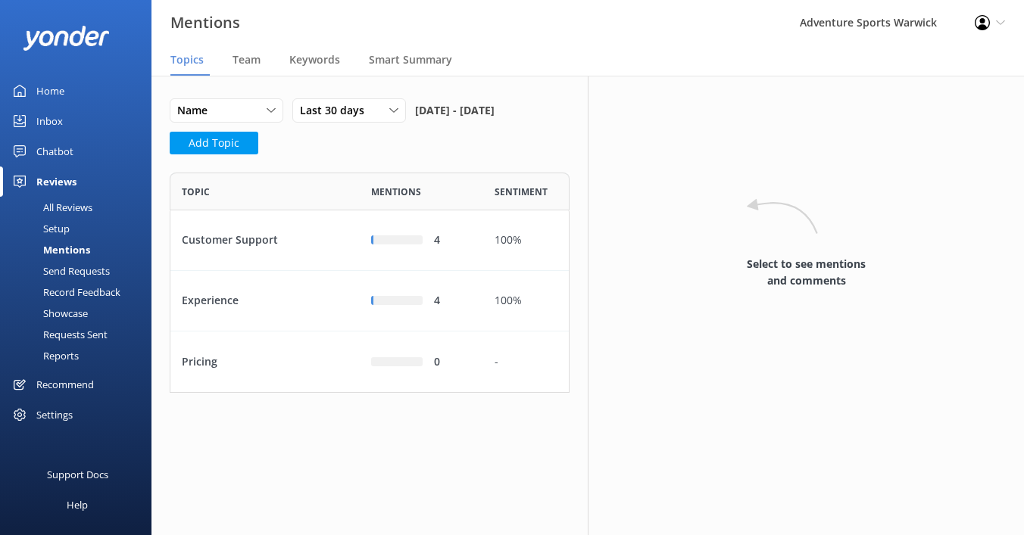
scroll to position [220, 400]
click at [239, 61] on span "Team" at bounding box center [246, 59] width 28 height 15
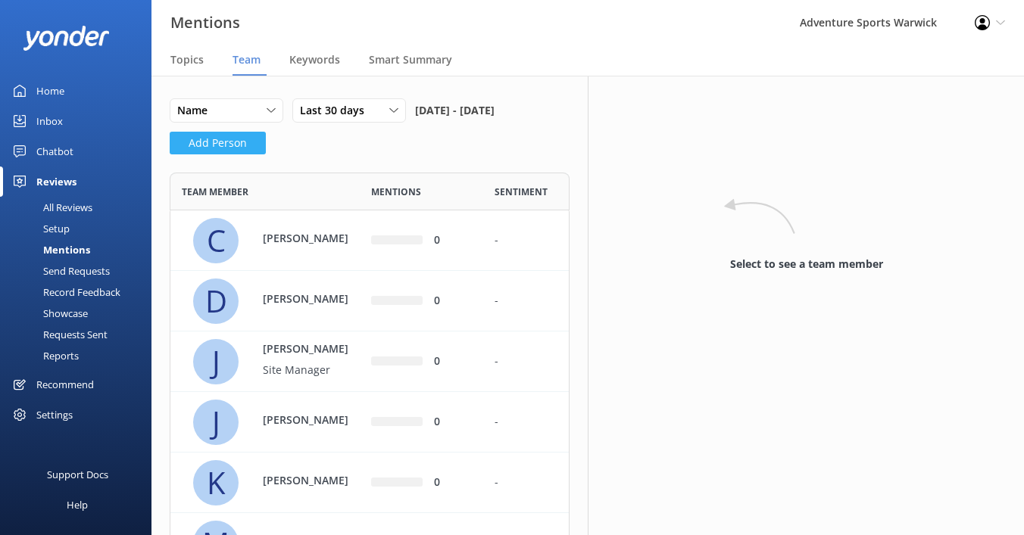
click at [229, 154] on button "Add Person" at bounding box center [218, 143] width 96 height 23
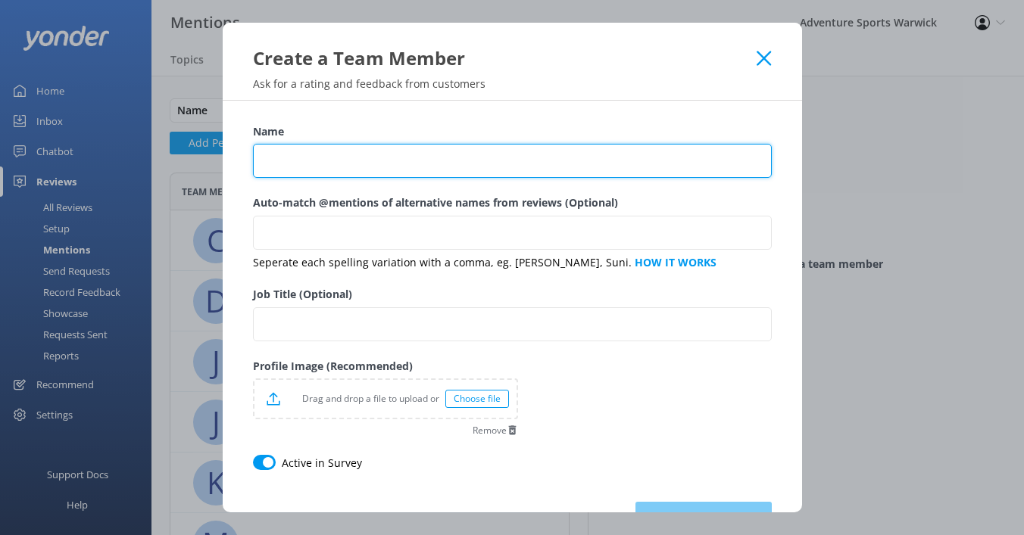
click at [351, 161] on input "Name" at bounding box center [512, 161] width 519 height 34
type input "[PERSON_NAME]"
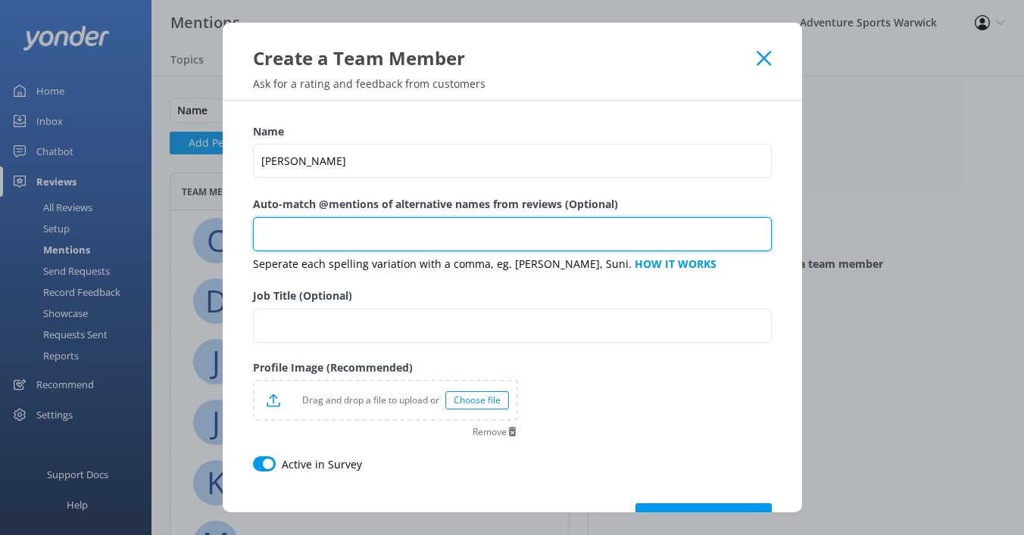
click at [431, 235] on input "Auto-match @mentions of alternative names from reviews (Optional)" at bounding box center [512, 234] width 519 height 34
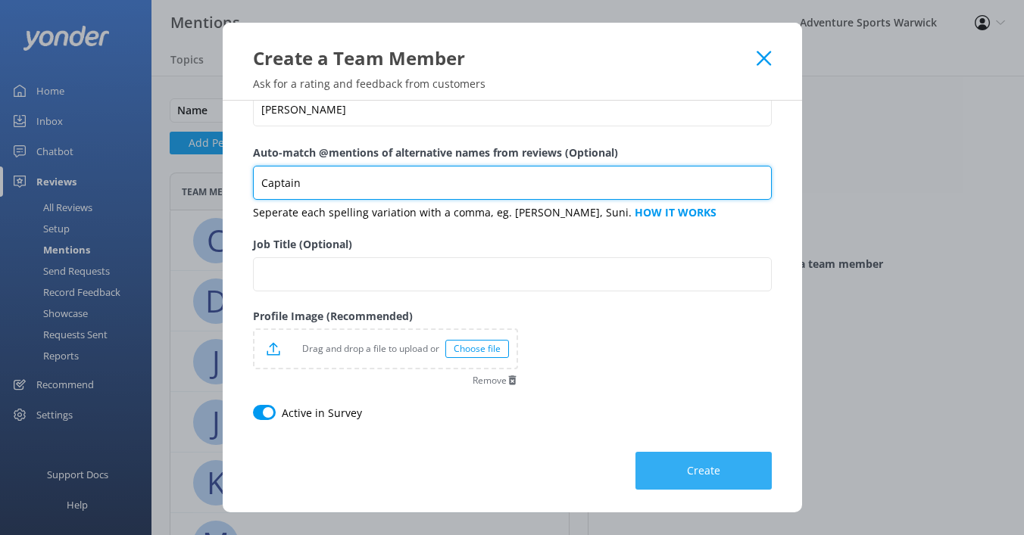
type input "Captain"
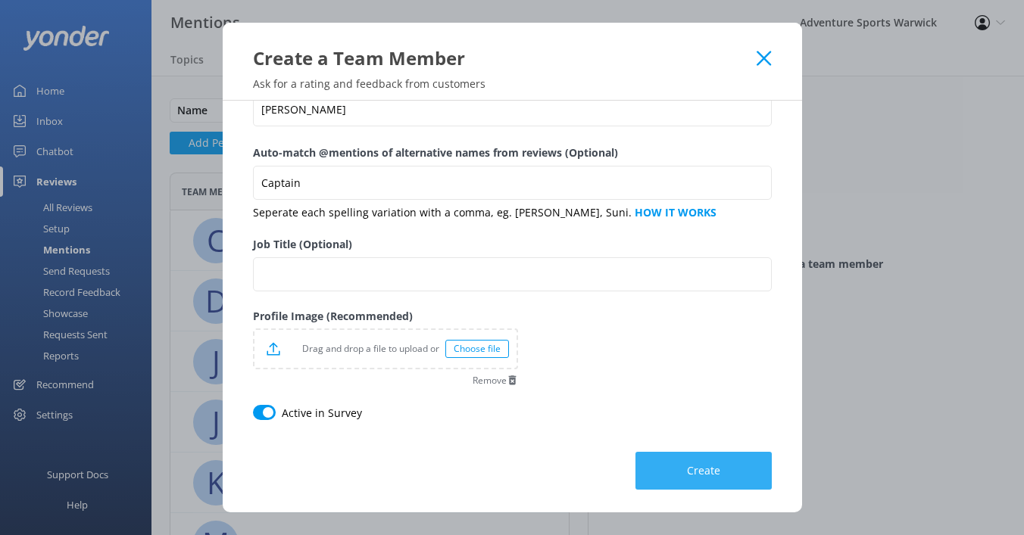
click at [699, 475] on span "Create" at bounding box center [703, 470] width 33 height 15
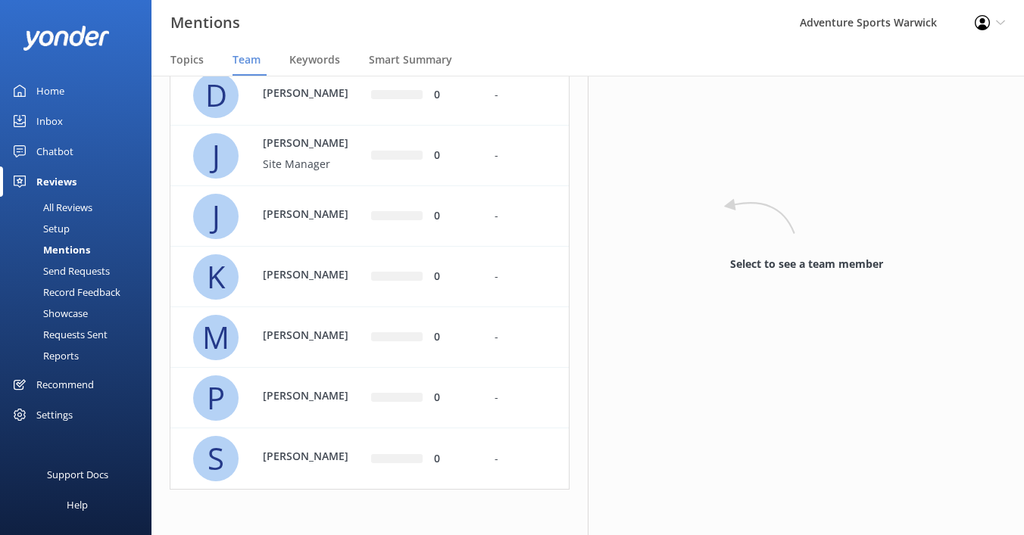
scroll to position [0, 0]
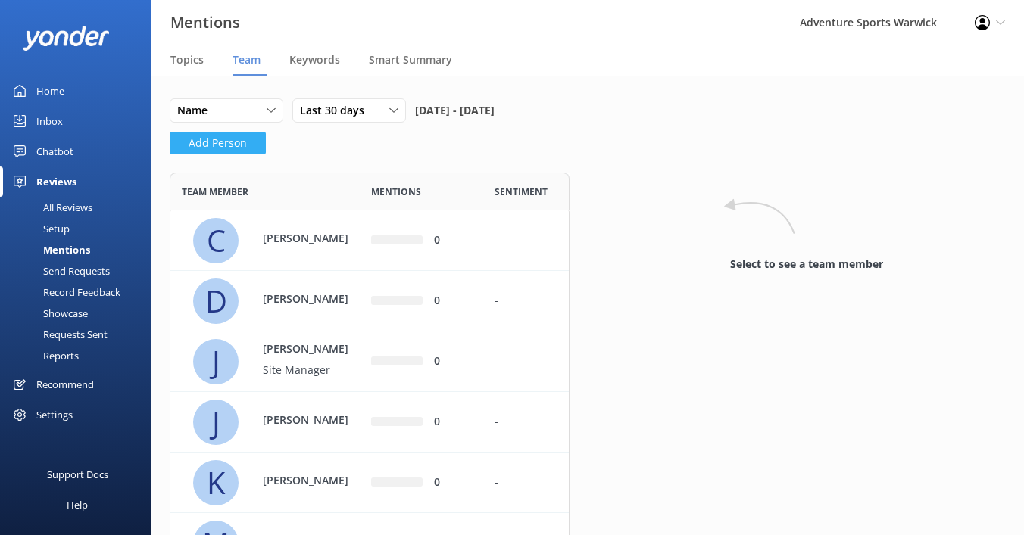
click at [234, 154] on button "Add Person" at bounding box center [218, 143] width 96 height 23
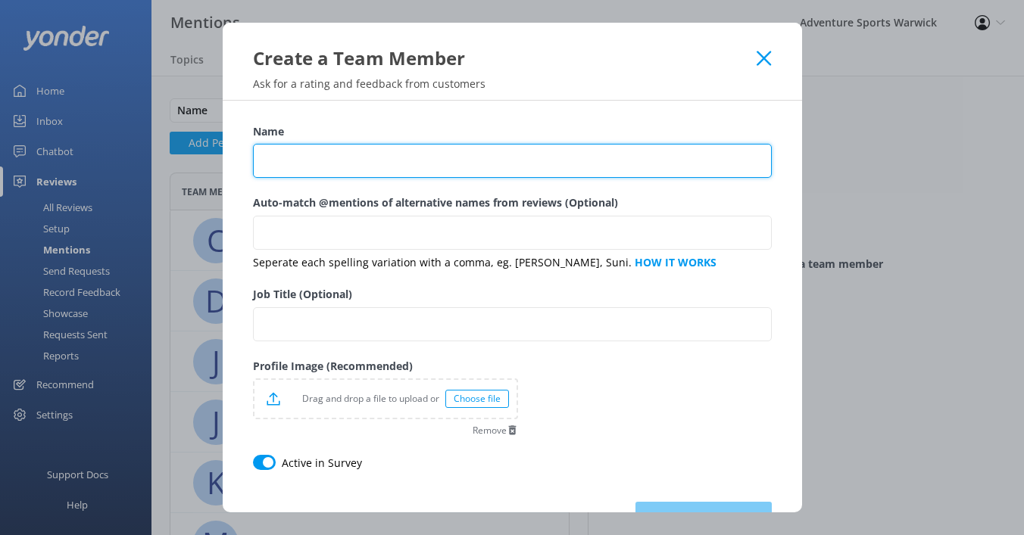
click at [330, 165] on input "Name" at bounding box center [512, 161] width 519 height 34
type input "Piers"
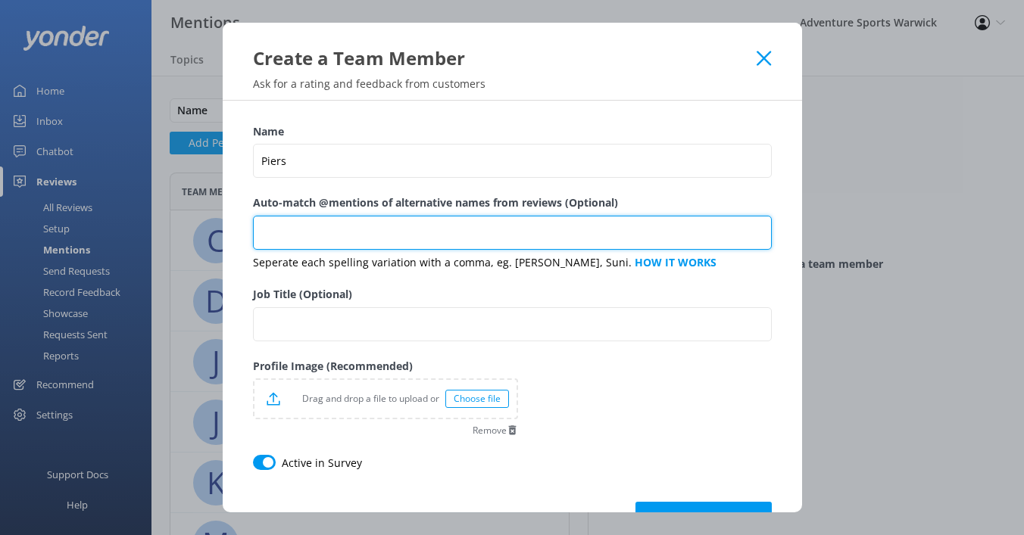
click at [324, 236] on input "Auto-match @mentions of alternative names from reviews (Optional)" at bounding box center [512, 233] width 519 height 34
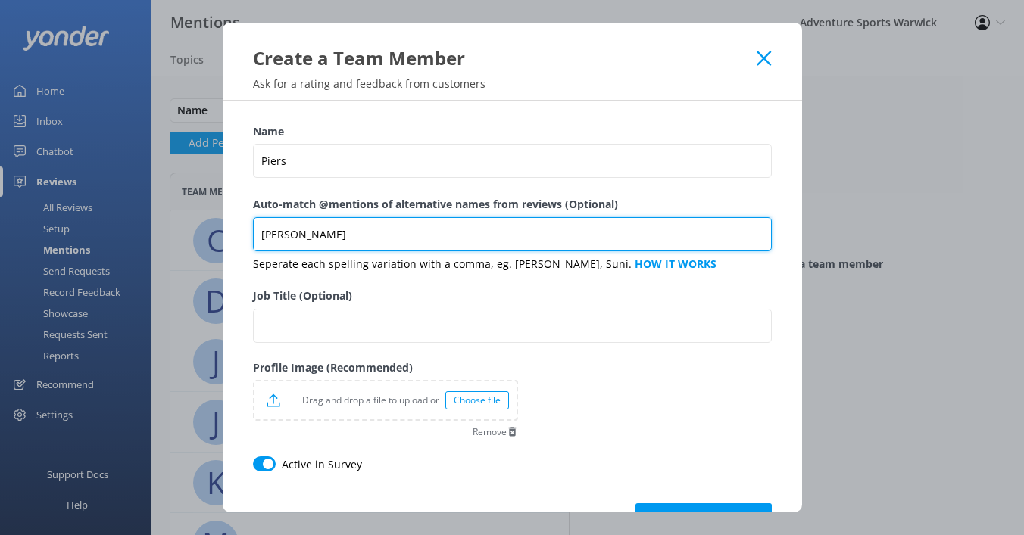
scroll to position [51, 0]
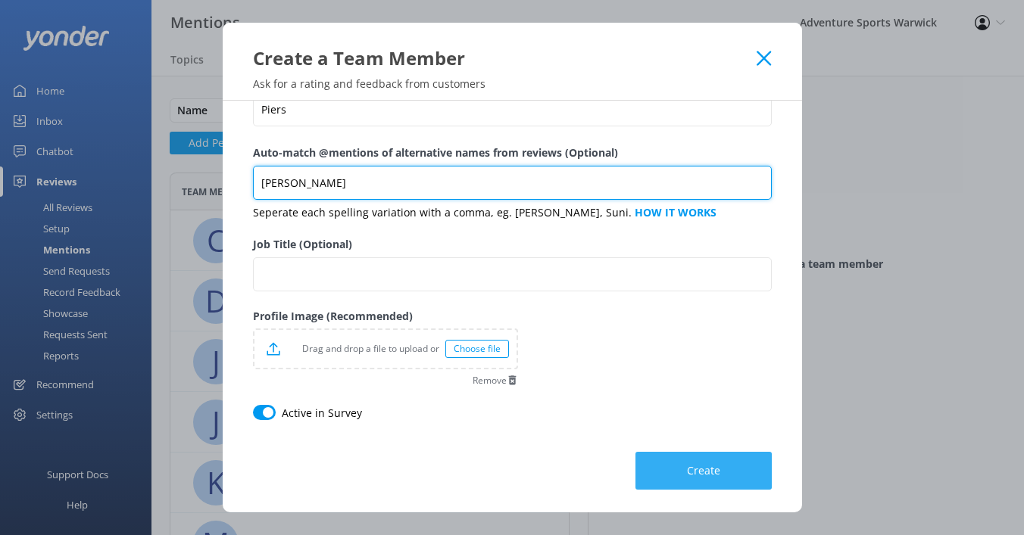
type input "[PERSON_NAME]"
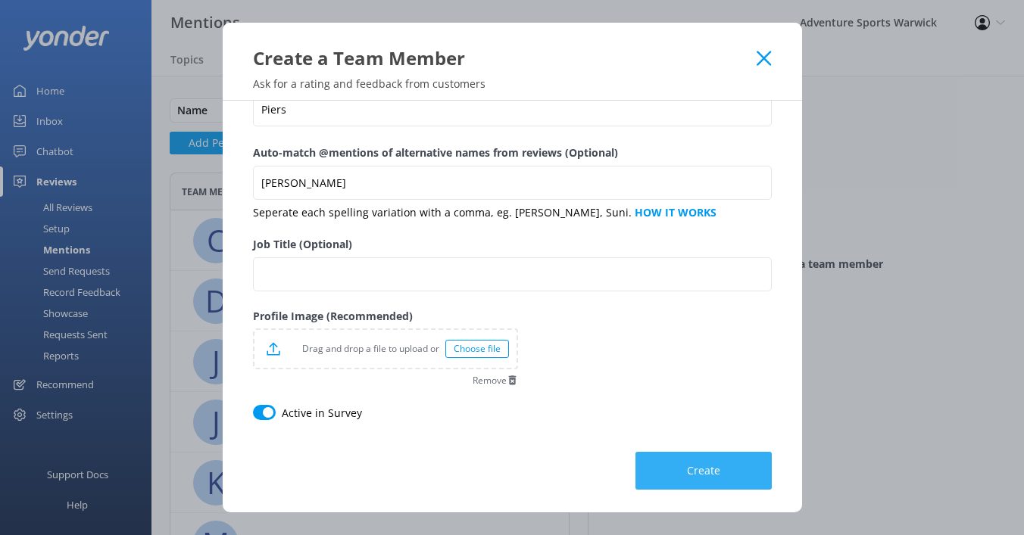
click at [683, 466] on button "Create" at bounding box center [703, 471] width 136 height 38
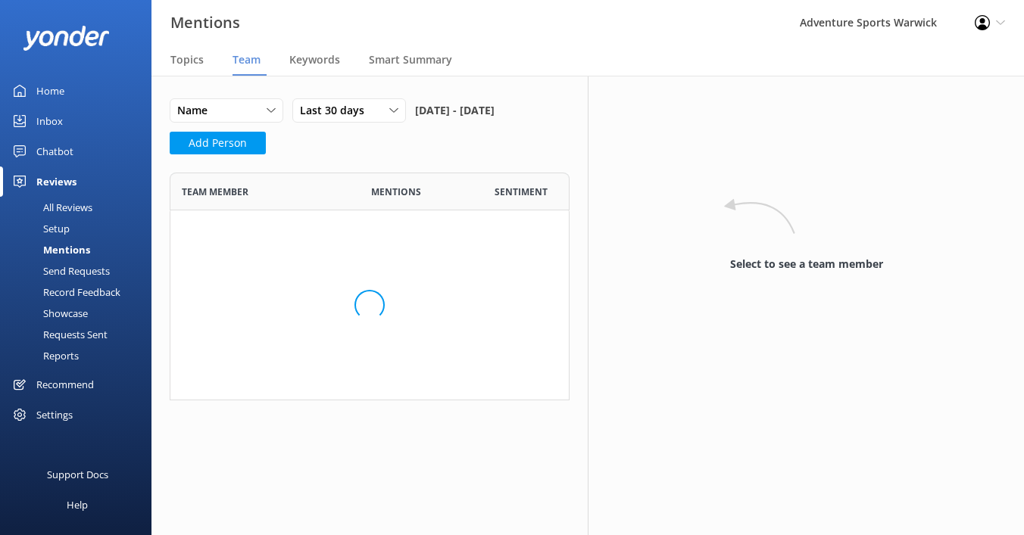
scroll to position [584, 400]
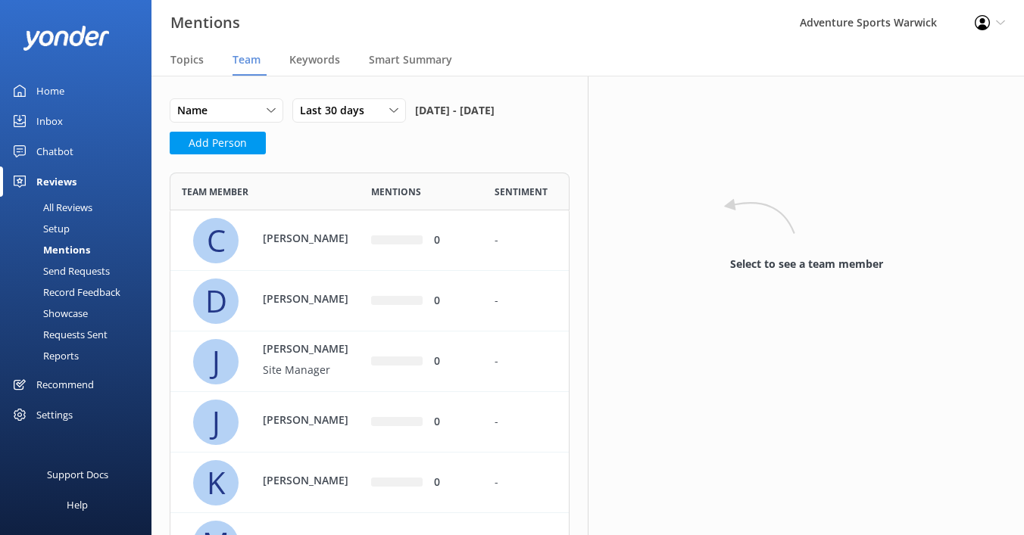
click at [53, 185] on div "Reviews" at bounding box center [56, 182] width 40 height 30
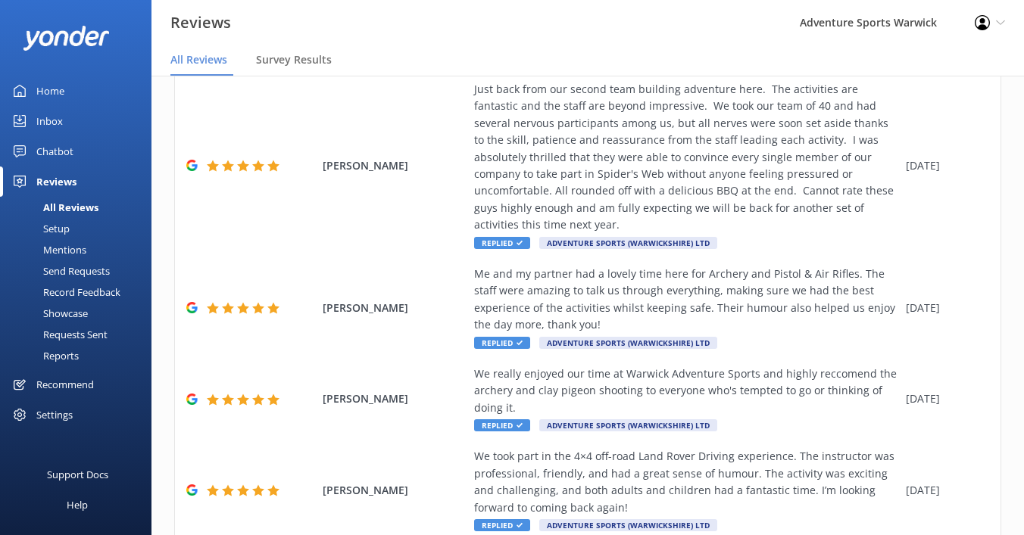
scroll to position [529, 0]
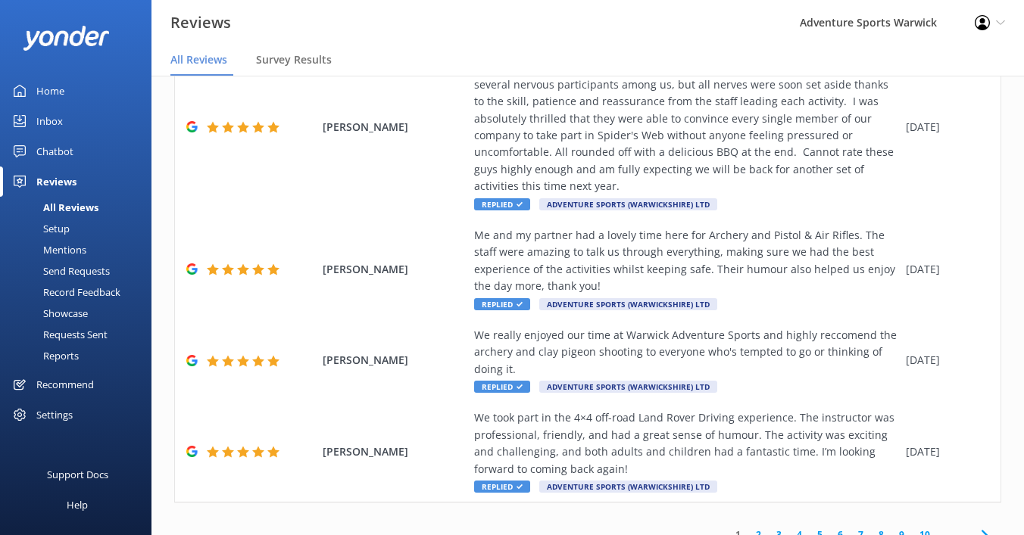
click at [760, 528] on link "2" at bounding box center [758, 535] width 20 height 14
click at [757, 528] on link "2" at bounding box center [758, 535] width 20 height 14
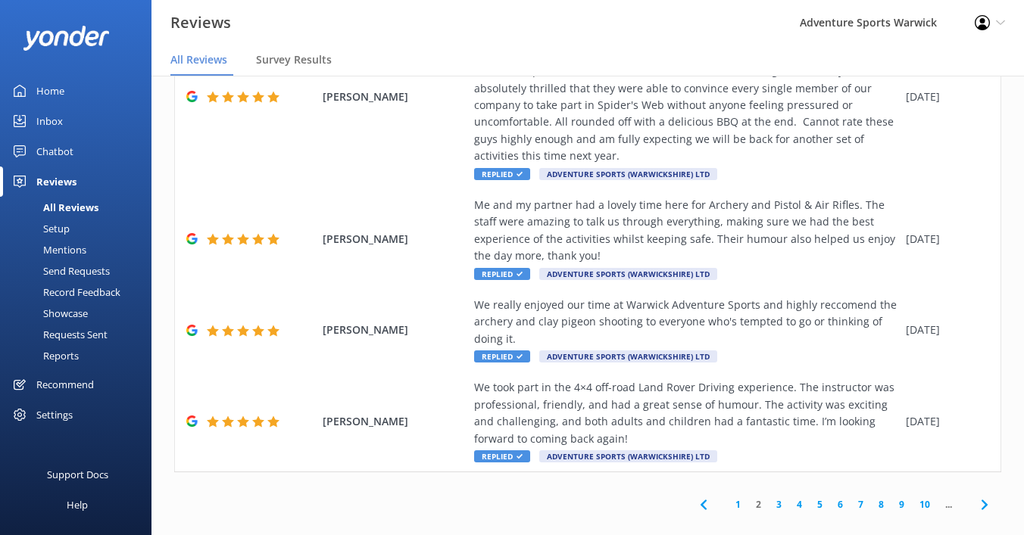
click at [759, 498] on link "2" at bounding box center [758, 505] width 20 height 14
click at [984, 500] on use at bounding box center [984, 505] width 6 height 10
click at [756, 498] on link "2" at bounding box center [758, 505] width 20 height 14
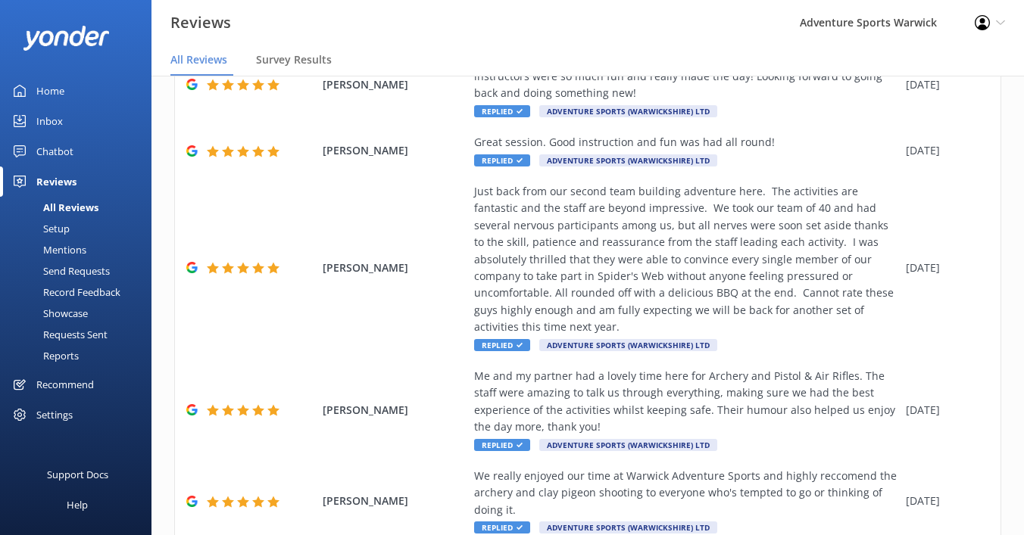
scroll to position [529, 0]
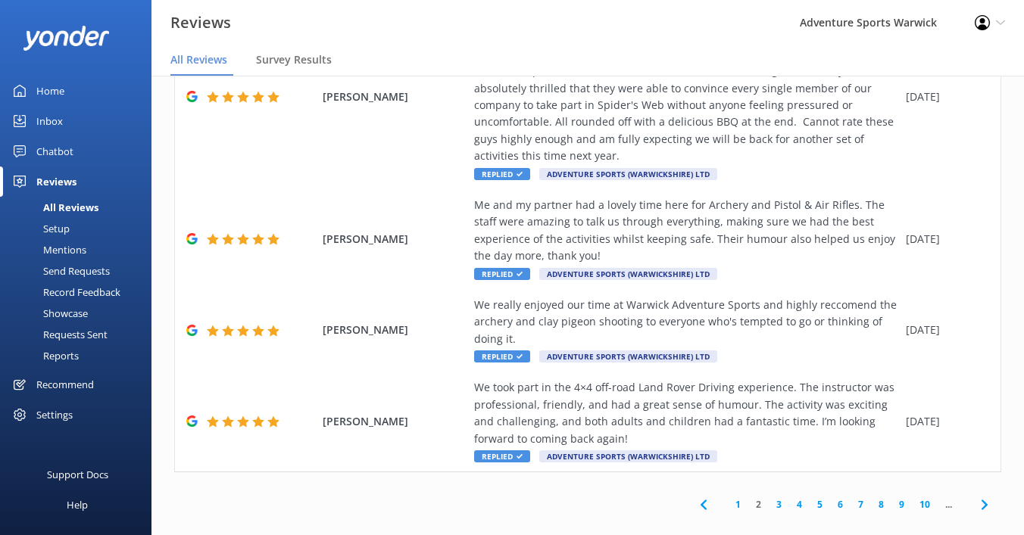
click at [779, 498] on link "3" at bounding box center [779, 505] width 20 height 14
click at [798, 498] on link "4" at bounding box center [799, 505] width 20 height 14
click at [720, 398] on div "We took part in the 4×4 off-road Land Rover Driving experience. The instructor …" at bounding box center [686, 413] width 424 height 68
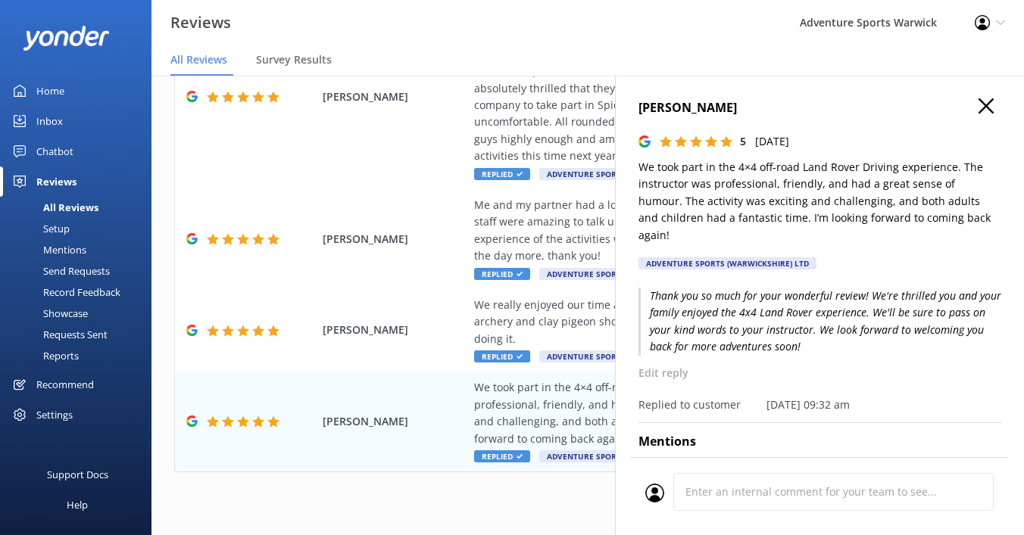
click at [984, 104] on use "button" at bounding box center [985, 105] width 15 height 15
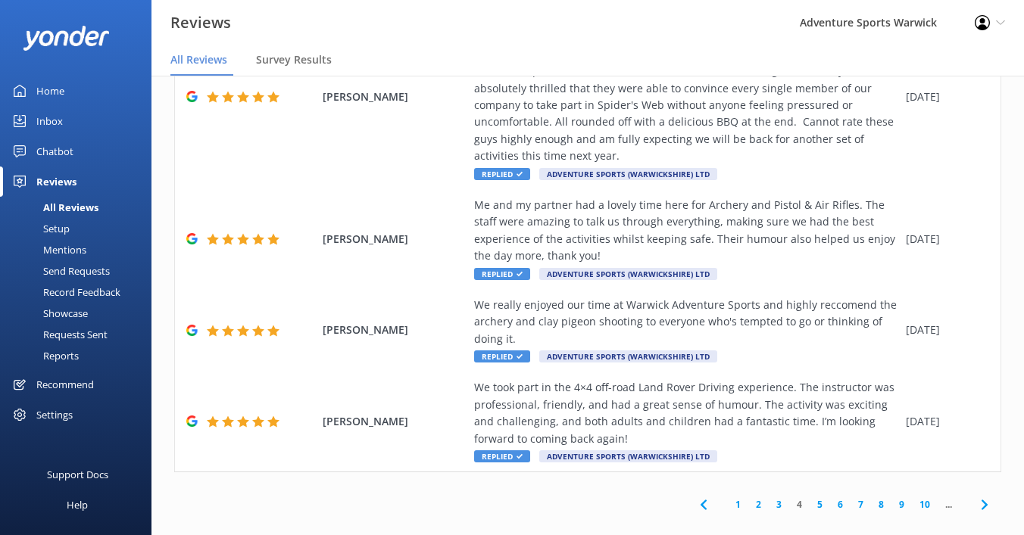
click at [987, 496] on icon at bounding box center [984, 505] width 18 height 18
click at [696, 496] on icon at bounding box center [703, 505] width 18 height 18
click at [705, 496] on icon at bounding box center [703, 505] width 18 height 18
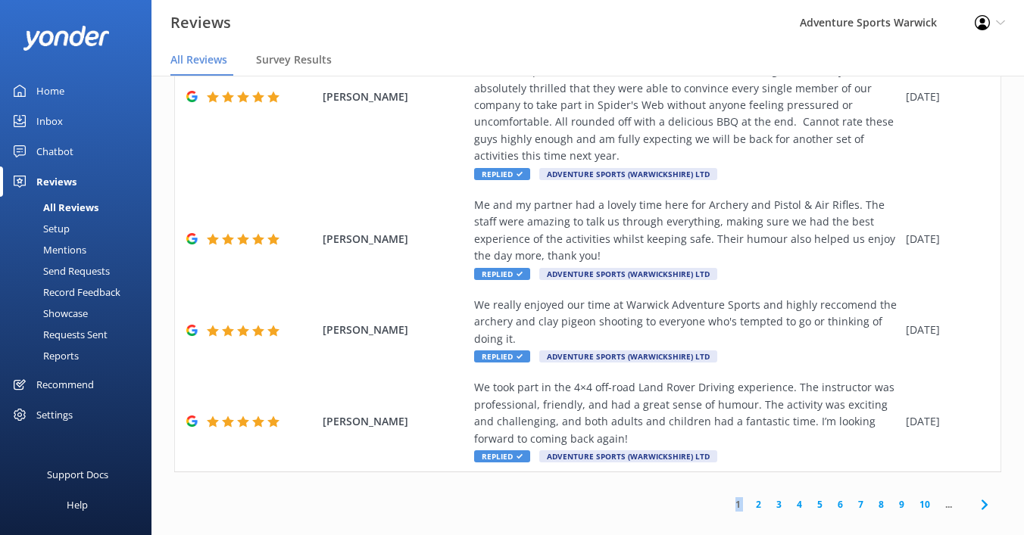
click at [705, 488] on div "1 2 3 4 5 6 7 8 9 10 ..." at bounding box center [587, 505] width 827 height 34
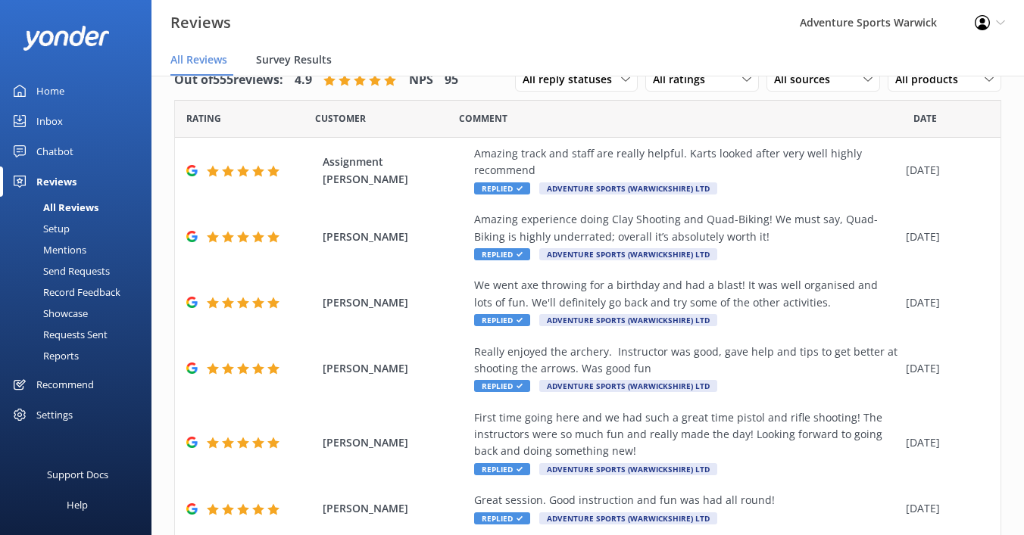
click at [276, 61] on span "Survey Results" at bounding box center [294, 59] width 76 height 15
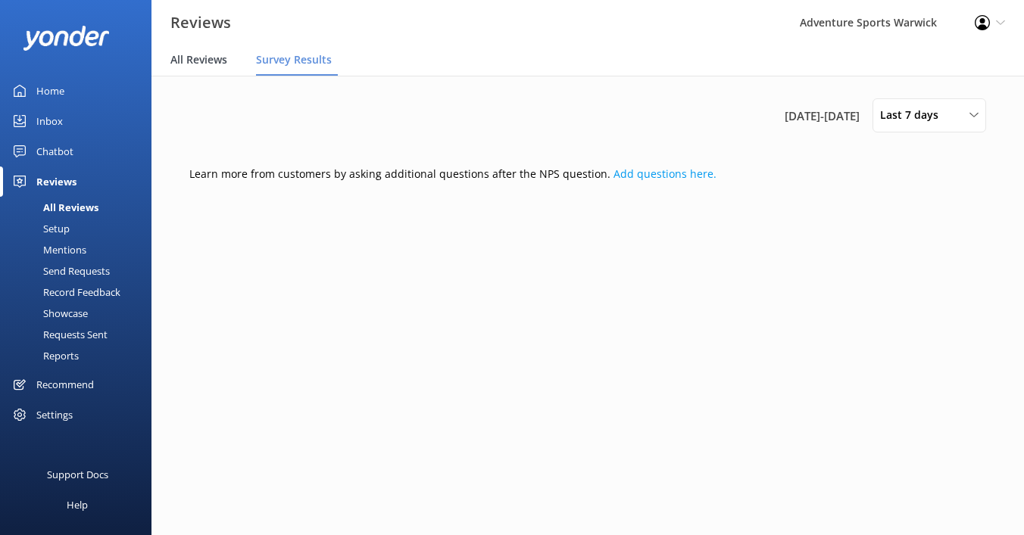
click at [206, 60] on span "All Reviews" at bounding box center [198, 59] width 57 height 15
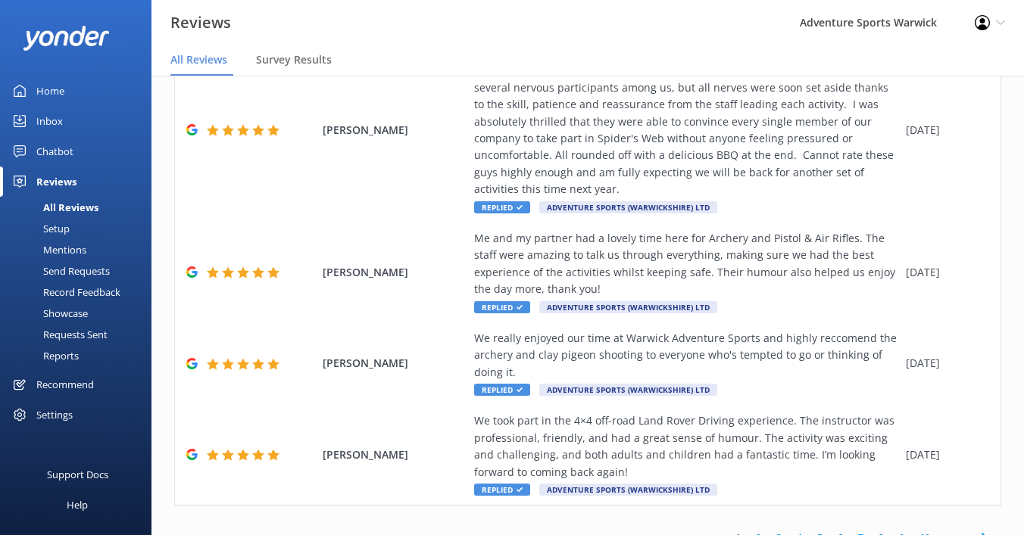
scroll to position [529, 0]
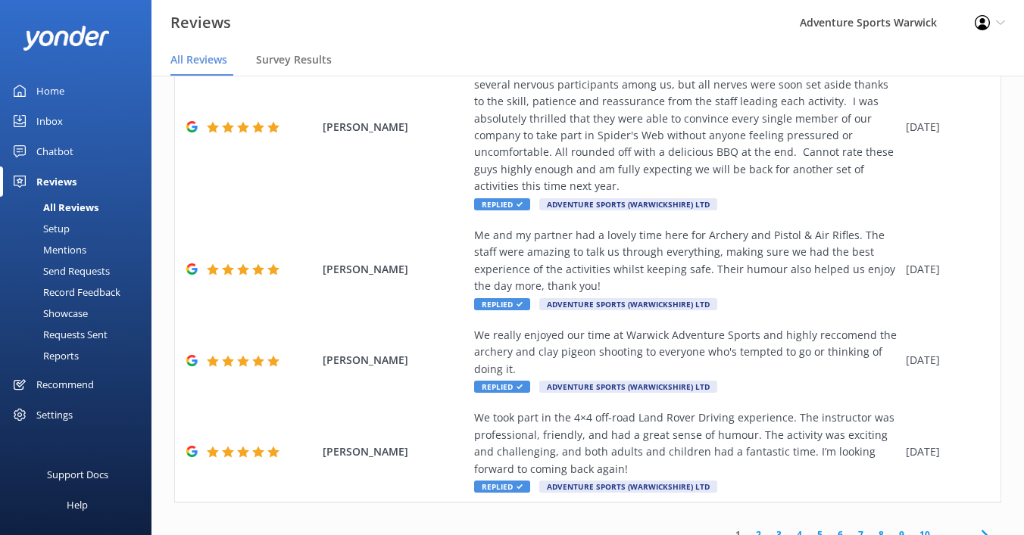
click at [760, 528] on link "2" at bounding box center [758, 535] width 20 height 14
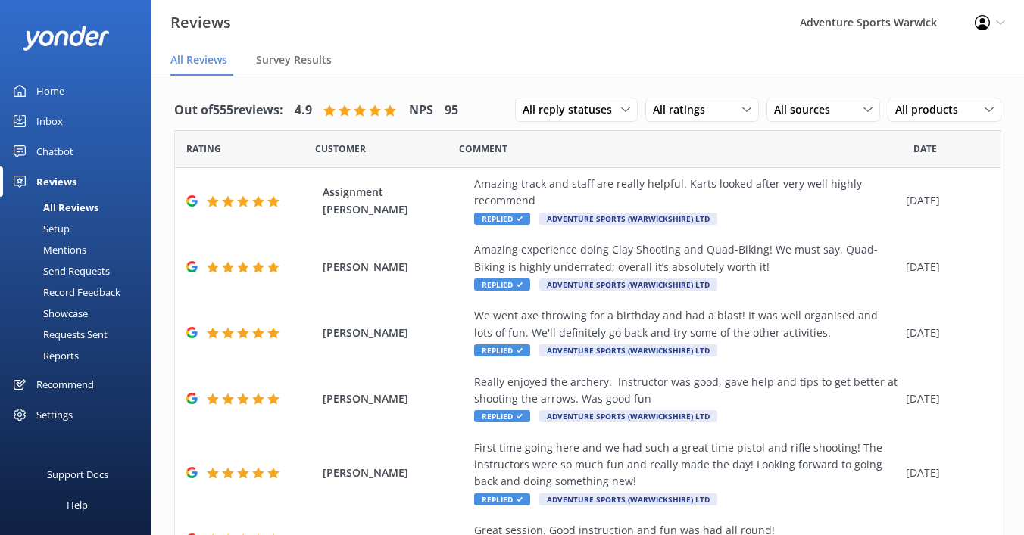
click at [928, 138] on div "Date" at bounding box center [956, 149] width 87 height 38
click at [928, 152] on span "Date" at bounding box center [924, 149] width 23 height 14
click at [62, 226] on div "Setup" at bounding box center [39, 228] width 61 height 21
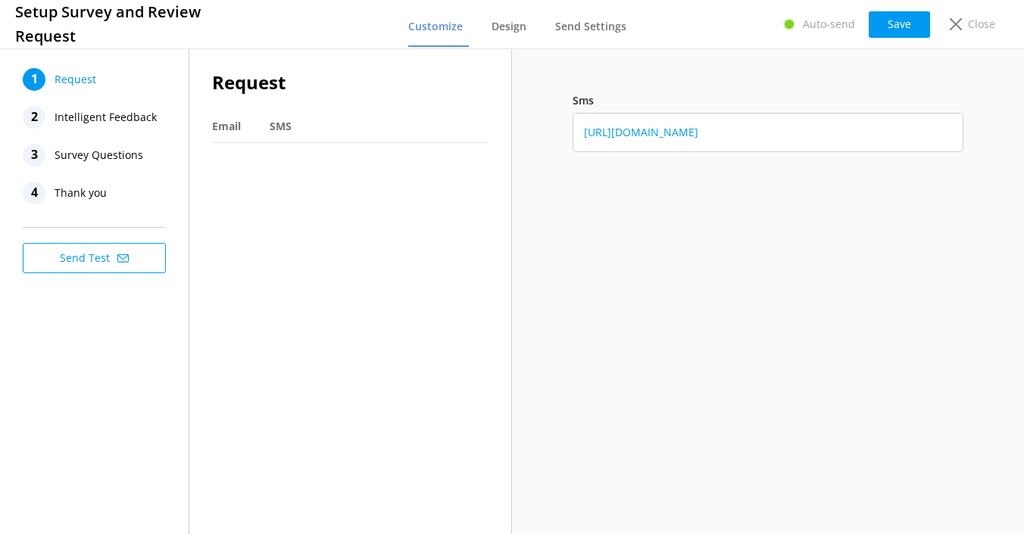
click at [128, 115] on span "Intelligent Feedback" at bounding box center [106, 117] width 102 height 23
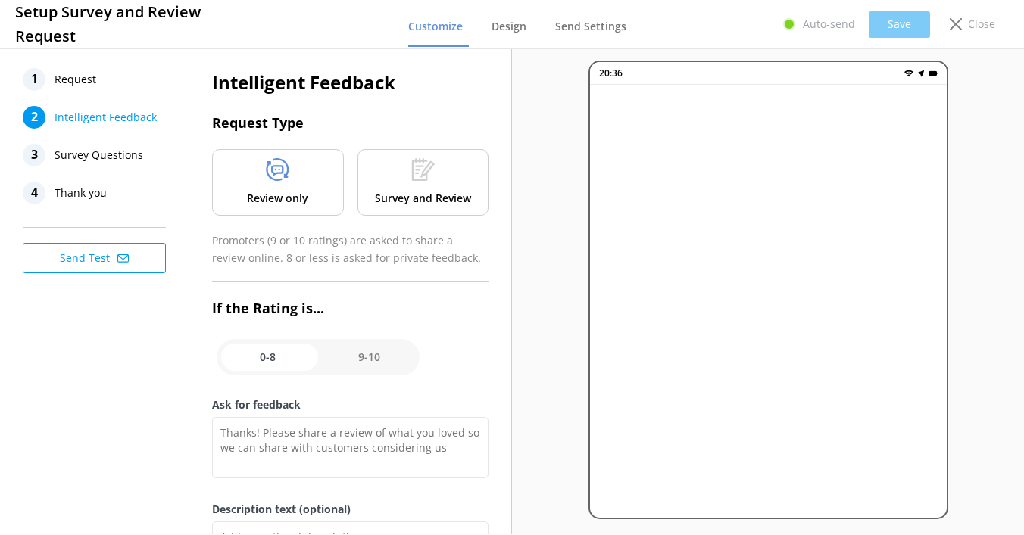
click at [90, 82] on span "Request" at bounding box center [76, 79] width 42 height 23
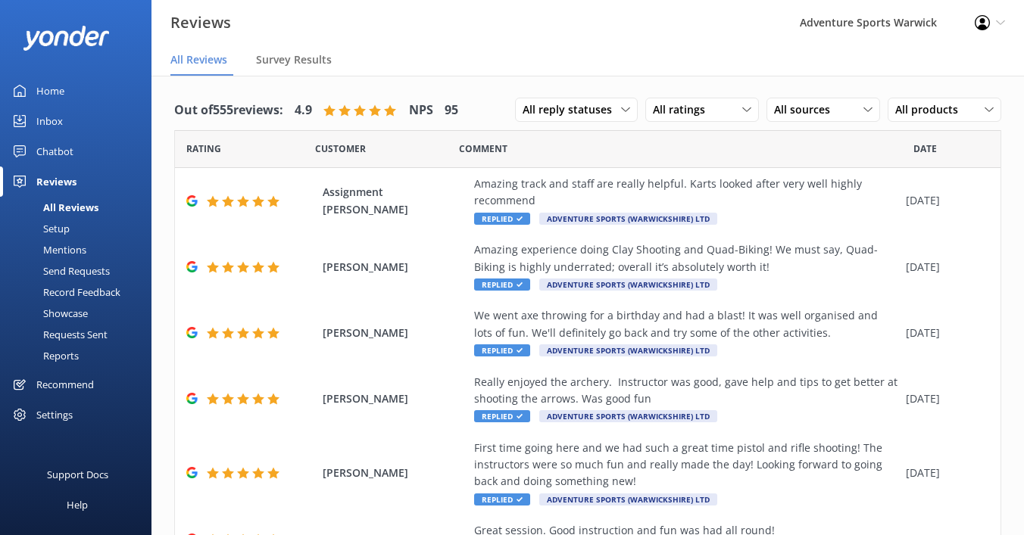
click at [70, 248] on div "Mentions" at bounding box center [47, 249] width 77 height 21
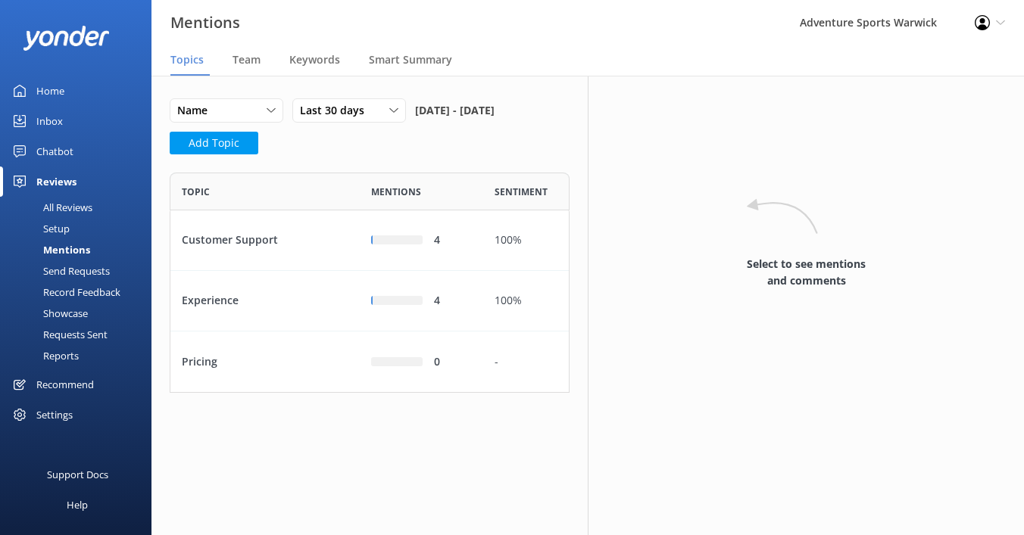
scroll to position [220, 400]
click at [76, 270] on div "Send Requests" at bounding box center [59, 270] width 101 height 21
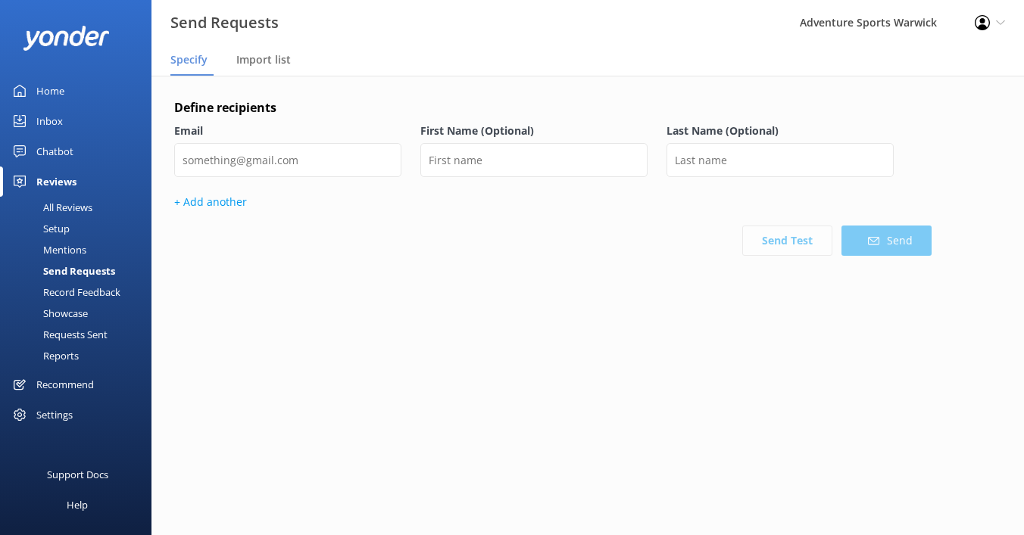
click at [83, 289] on div "Record Feedback" at bounding box center [64, 292] width 111 height 21
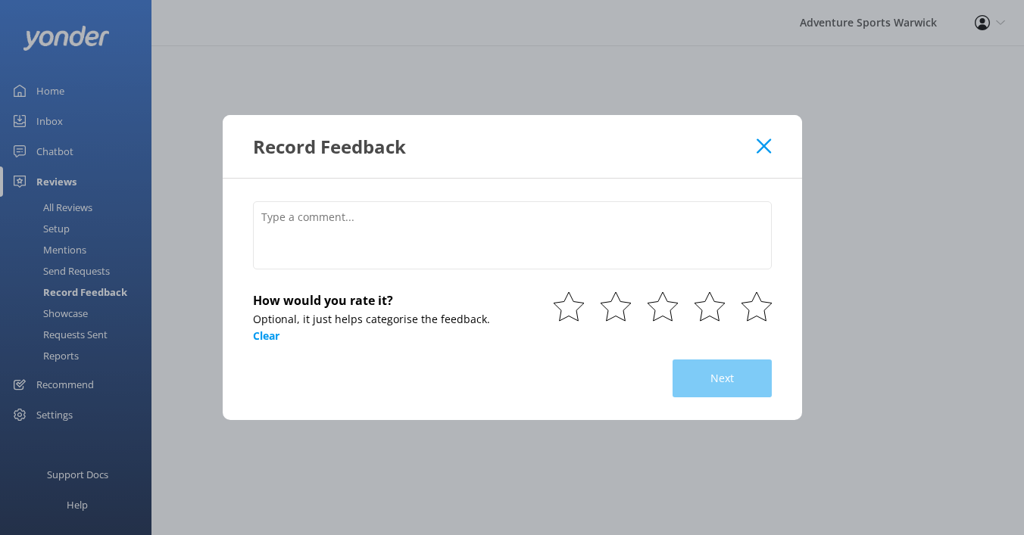
click at [84, 313] on div "Record Feedback How would you rate it? Optional, it just helps categorise the f…" at bounding box center [512, 267] width 1024 height 535
click at [763, 146] on use at bounding box center [763, 146] width 14 height 14
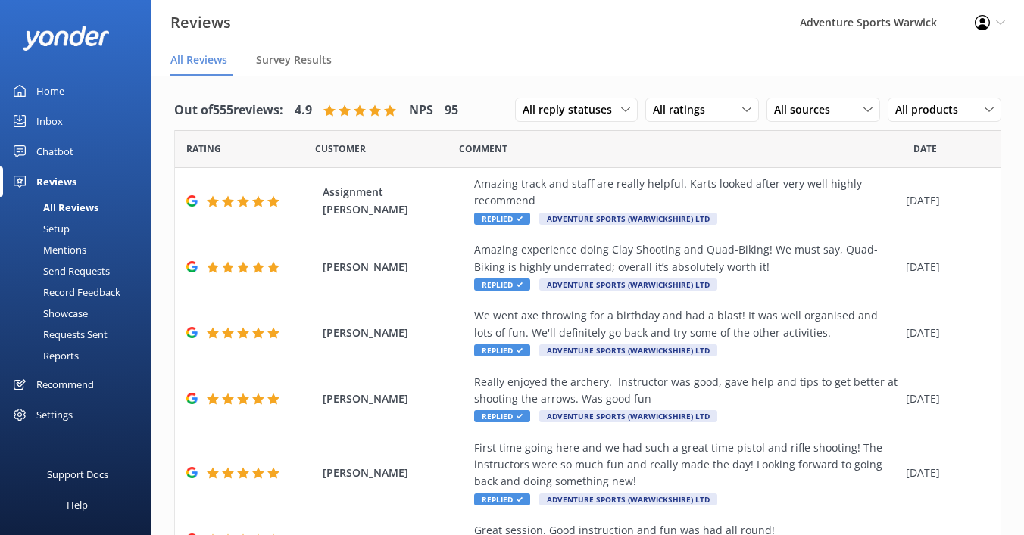
click at [74, 315] on div "Showcase" at bounding box center [48, 313] width 79 height 21
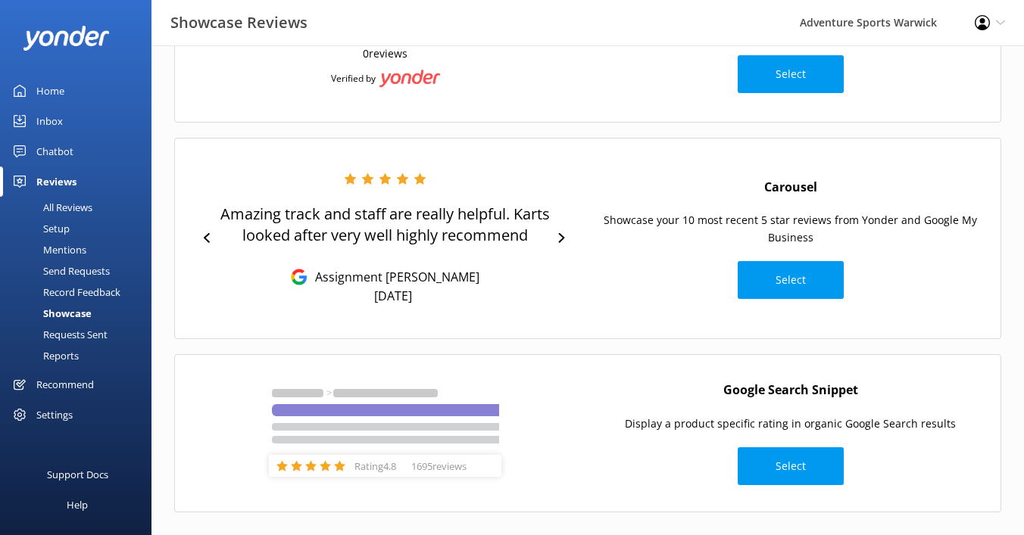
scroll to position [189, 0]
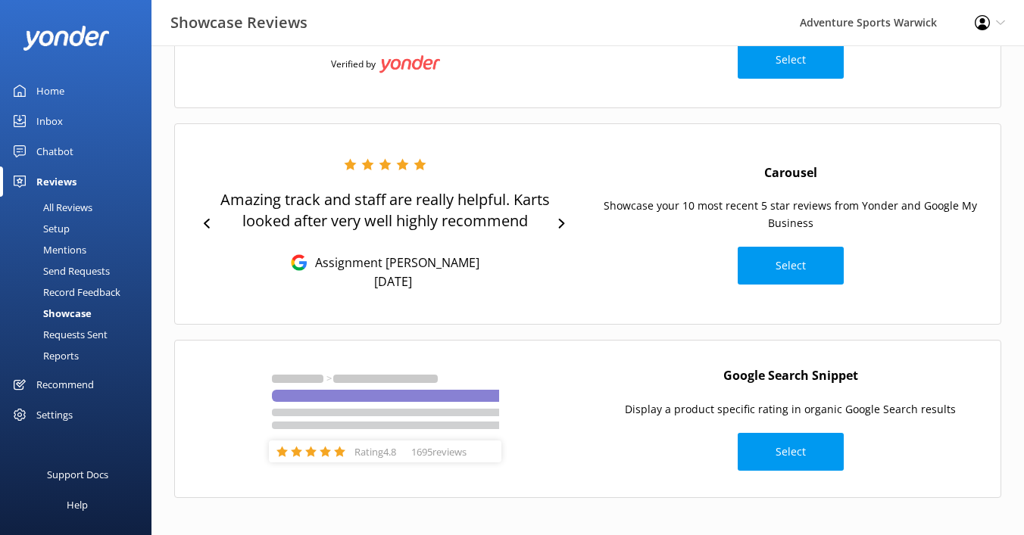
click at [70, 332] on div "Requests Sent" at bounding box center [58, 334] width 98 height 21
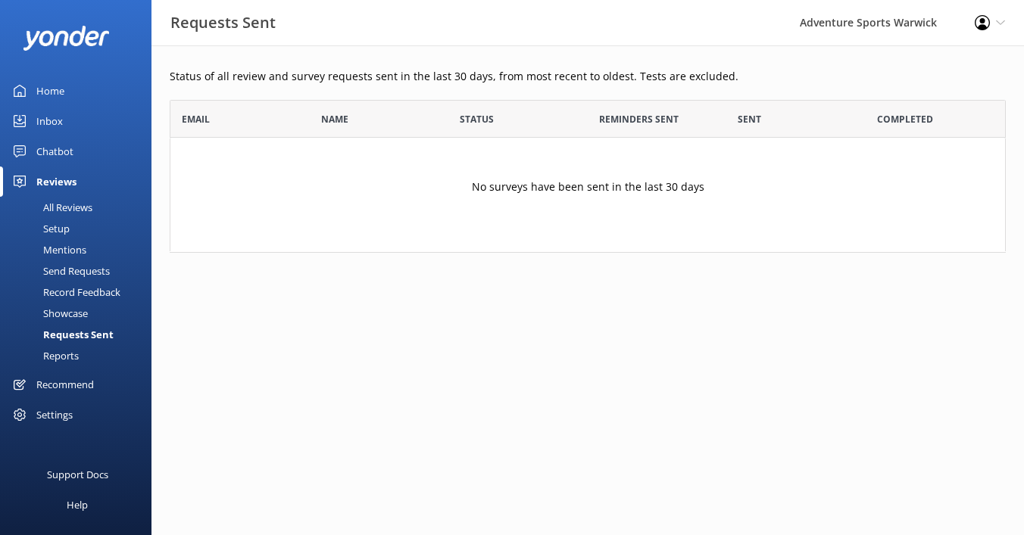
scroll to position [153, 836]
click at [59, 354] on div "Reports" at bounding box center [44, 355] width 70 height 21
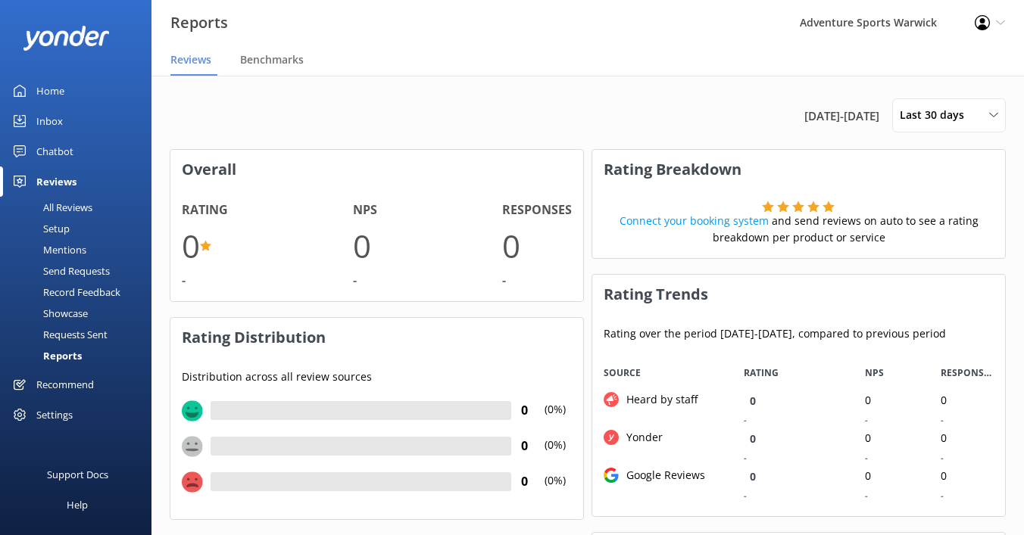
click at [63, 383] on div "Recommend" at bounding box center [65, 385] width 58 height 30
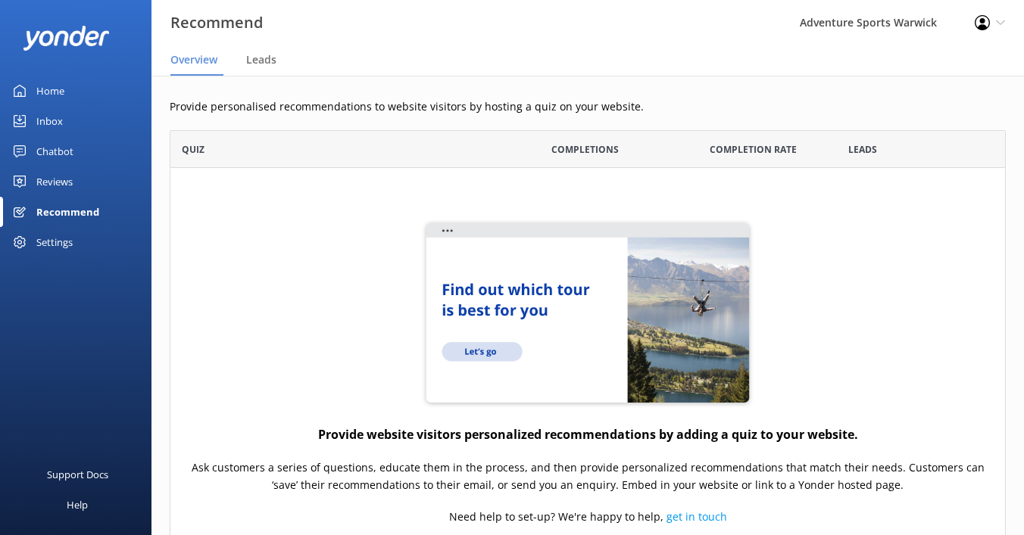
click at [56, 244] on div "Settings" at bounding box center [54, 242] width 36 height 30
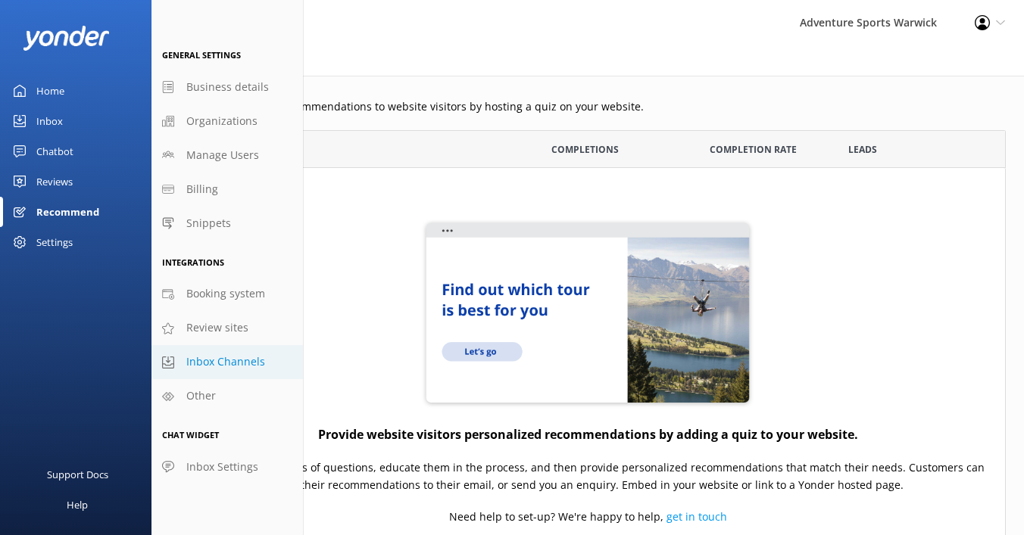
click at [219, 366] on span "Inbox Channels" at bounding box center [225, 362] width 79 height 17
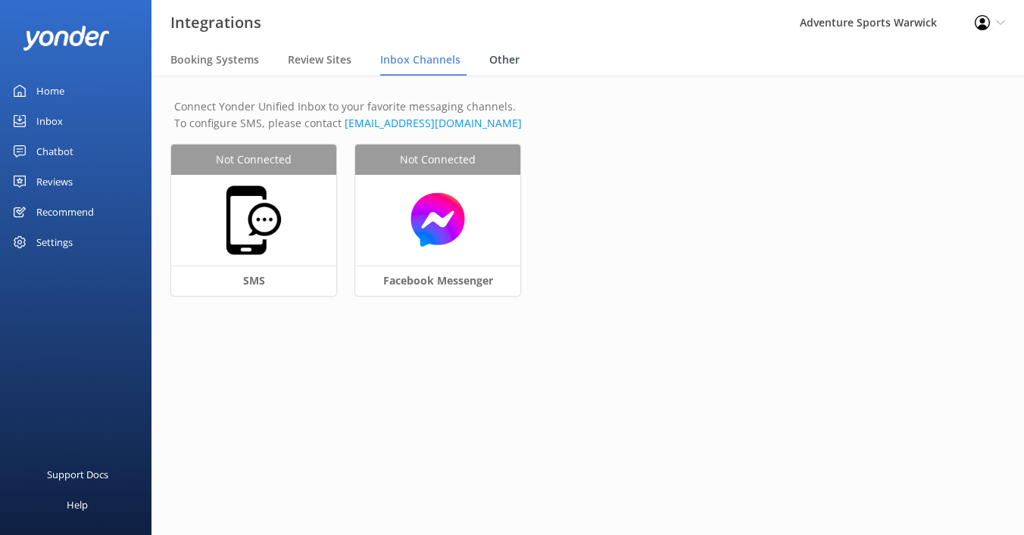
click at [504, 60] on span "Other" at bounding box center [504, 59] width 30 height 15
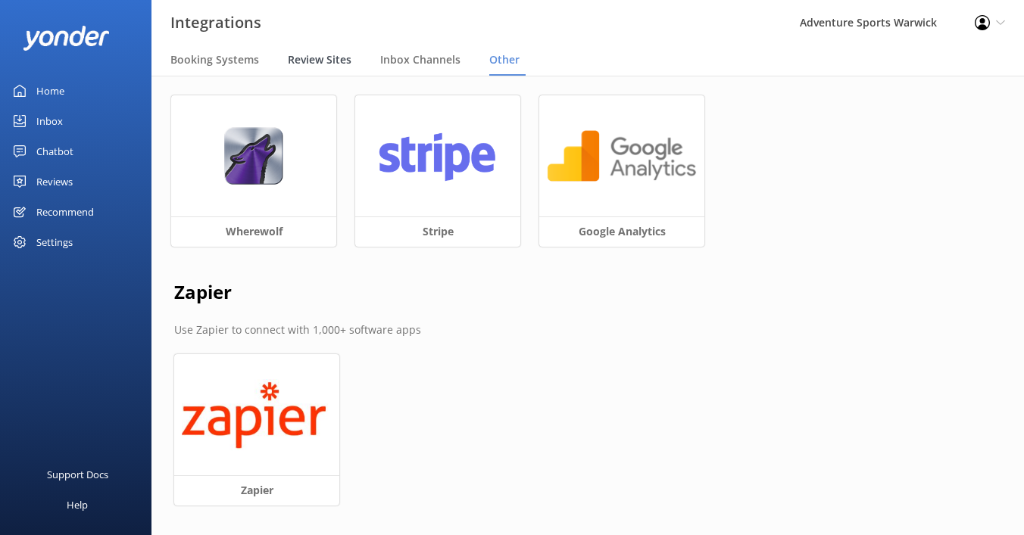
click at [320, 61] on span "Review Sites" at bounding box center [320, 59] width 64 height 15
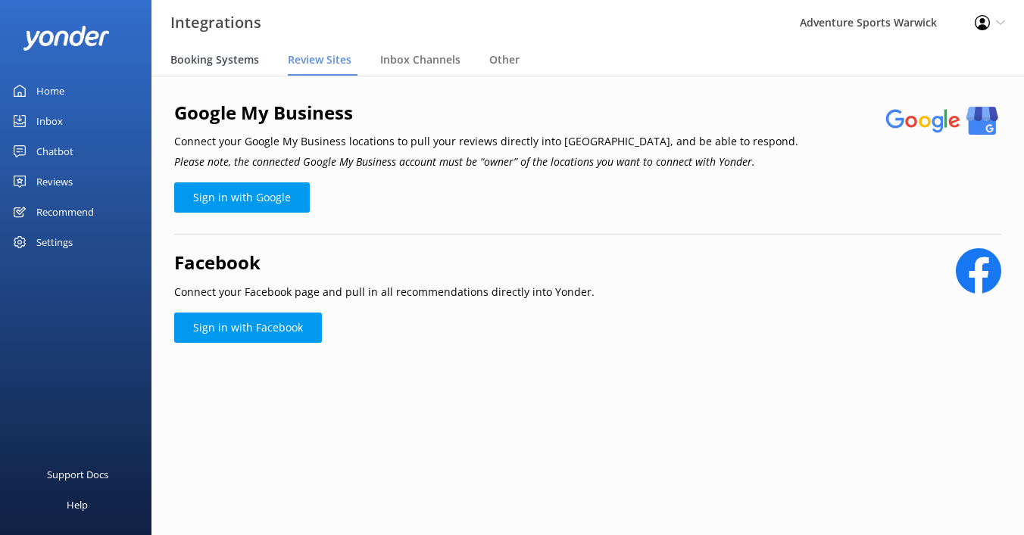
click at [223, 57] on span "Booking Systems" at bounding box center [214, 59] width 89 height 15
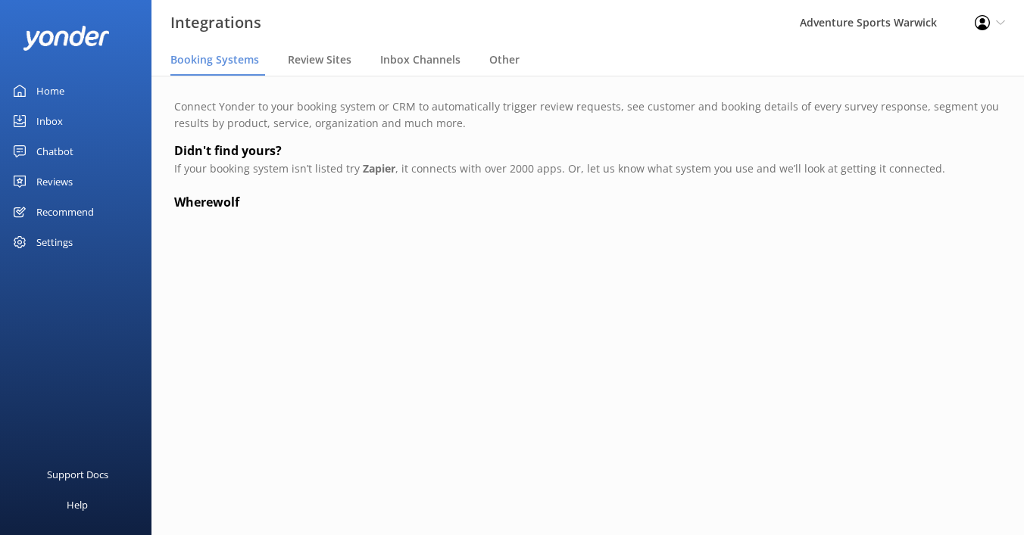
click at [54, 92] on div "Home" at bounding box center [50, 91] width 28 height 30
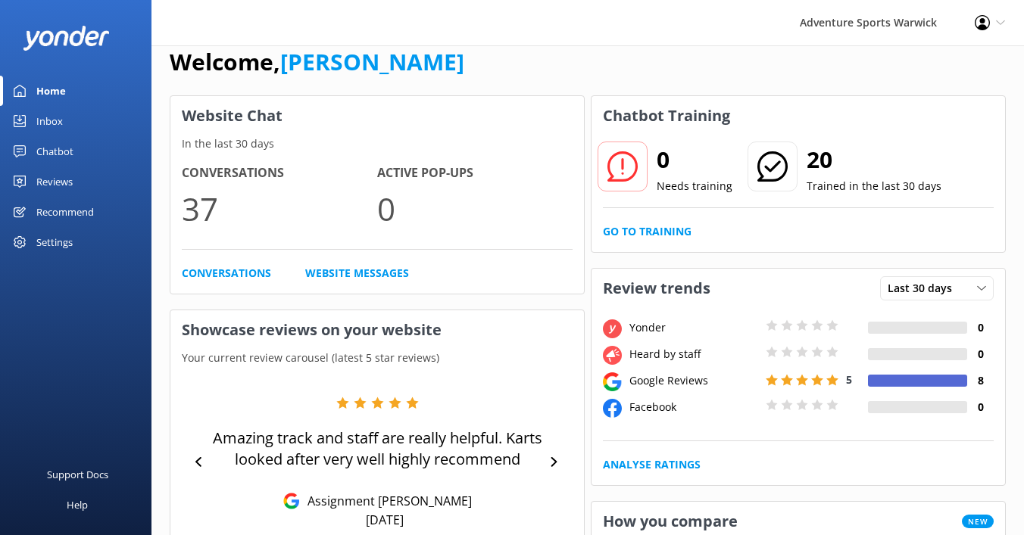
scroll to position [33, 0]
